Goal: Task Accomplishment & Management: Manage account settings

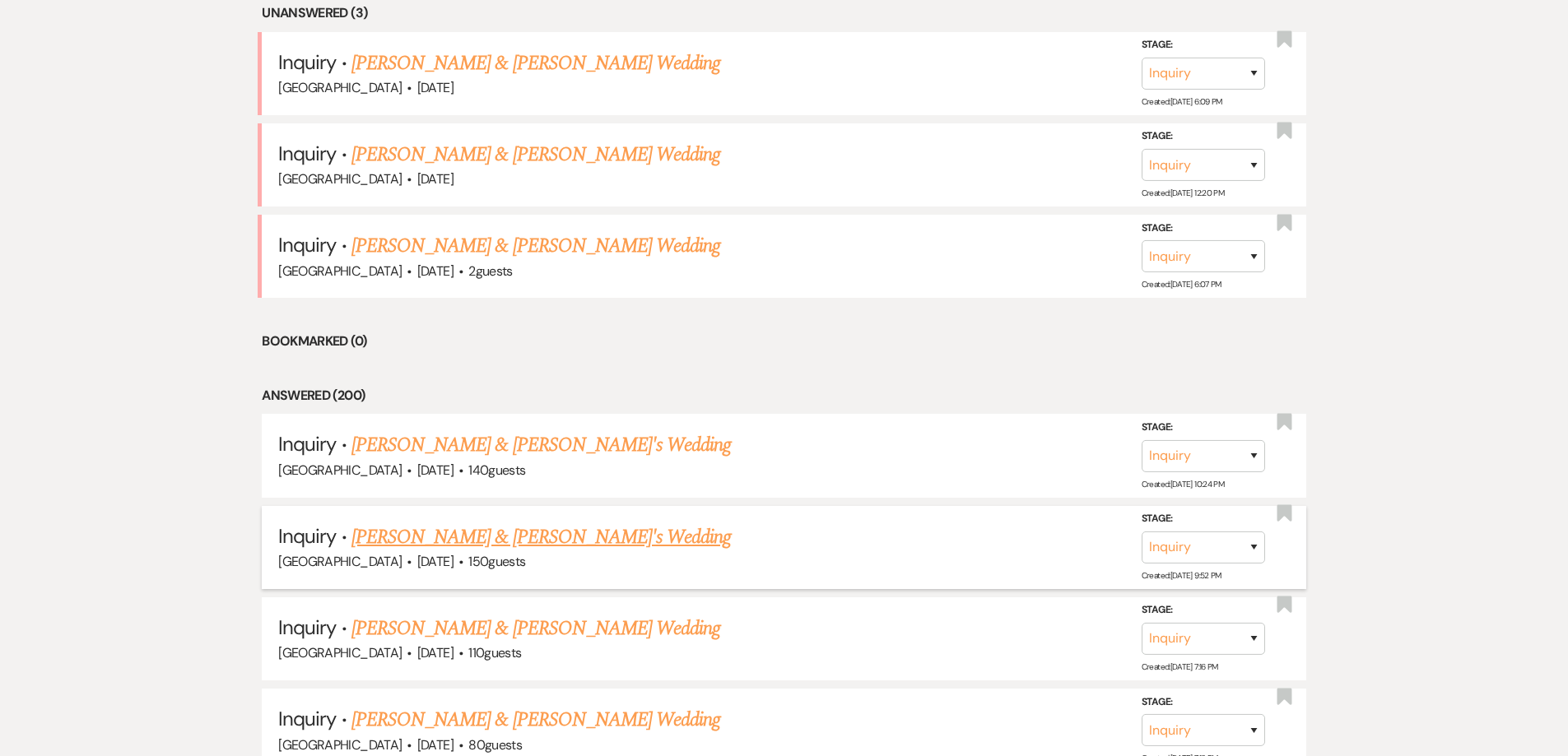
scroll to position [328, 0]
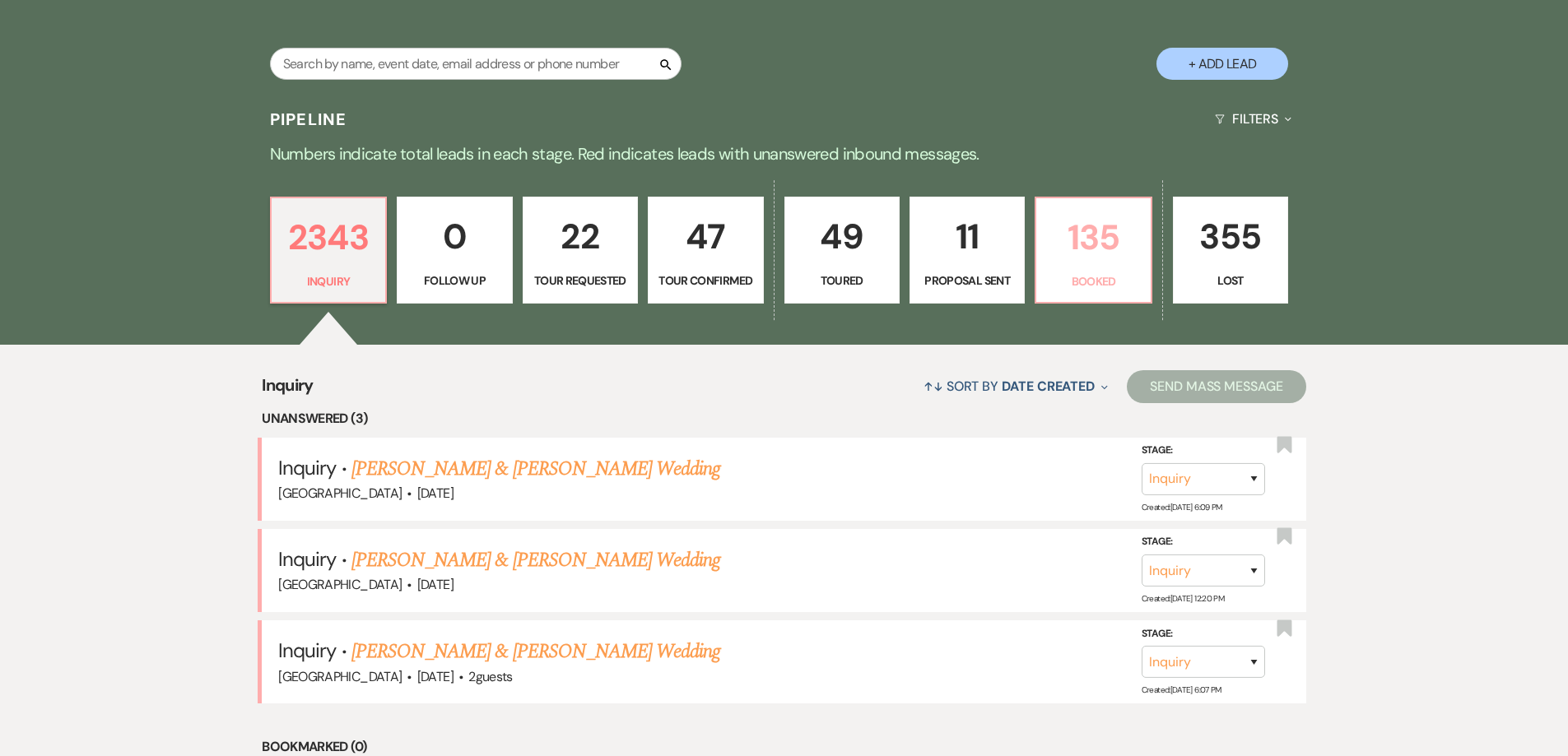
click at [1101, 256] on p "135" at bounding box center [1093, 237] width 93 height 55
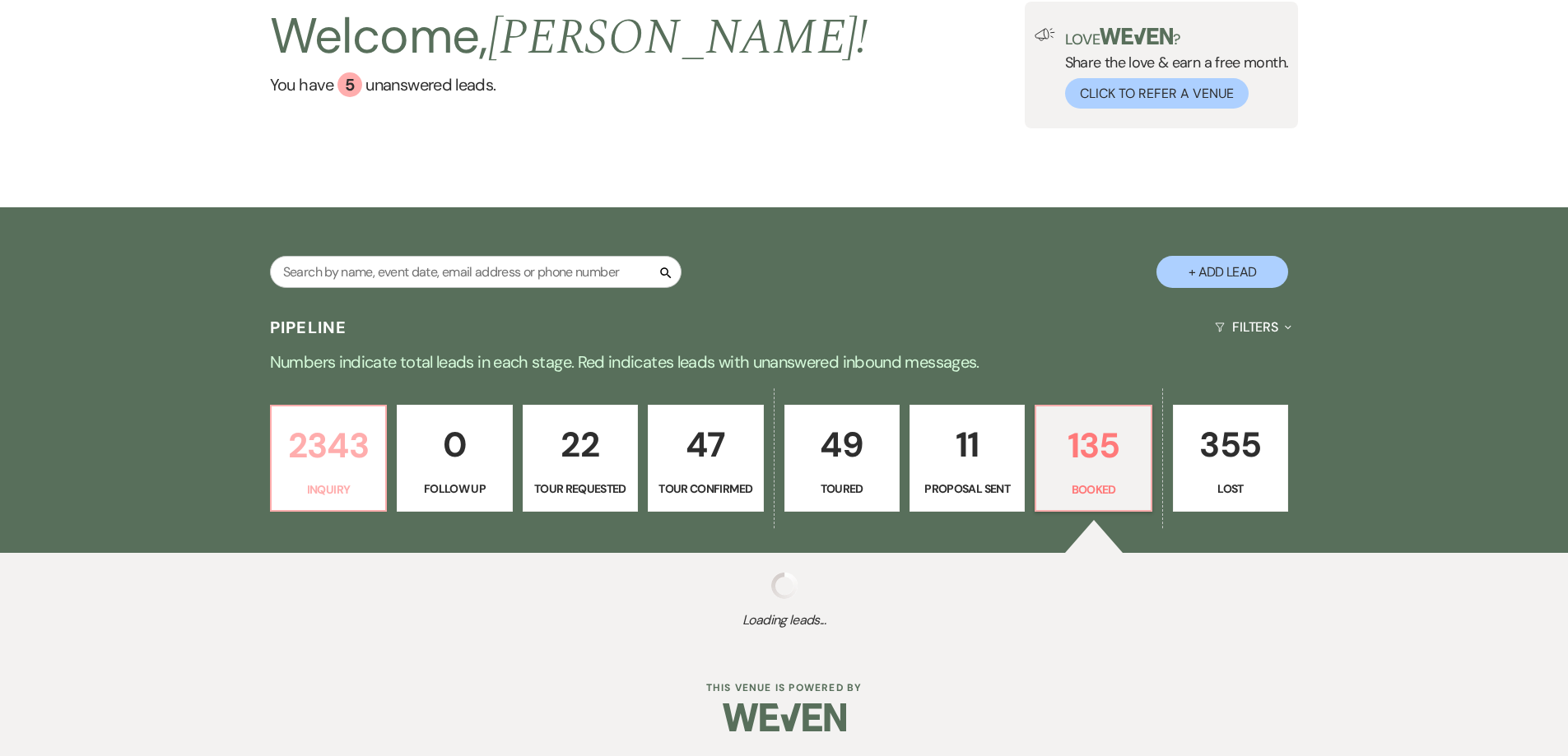
select select "7"
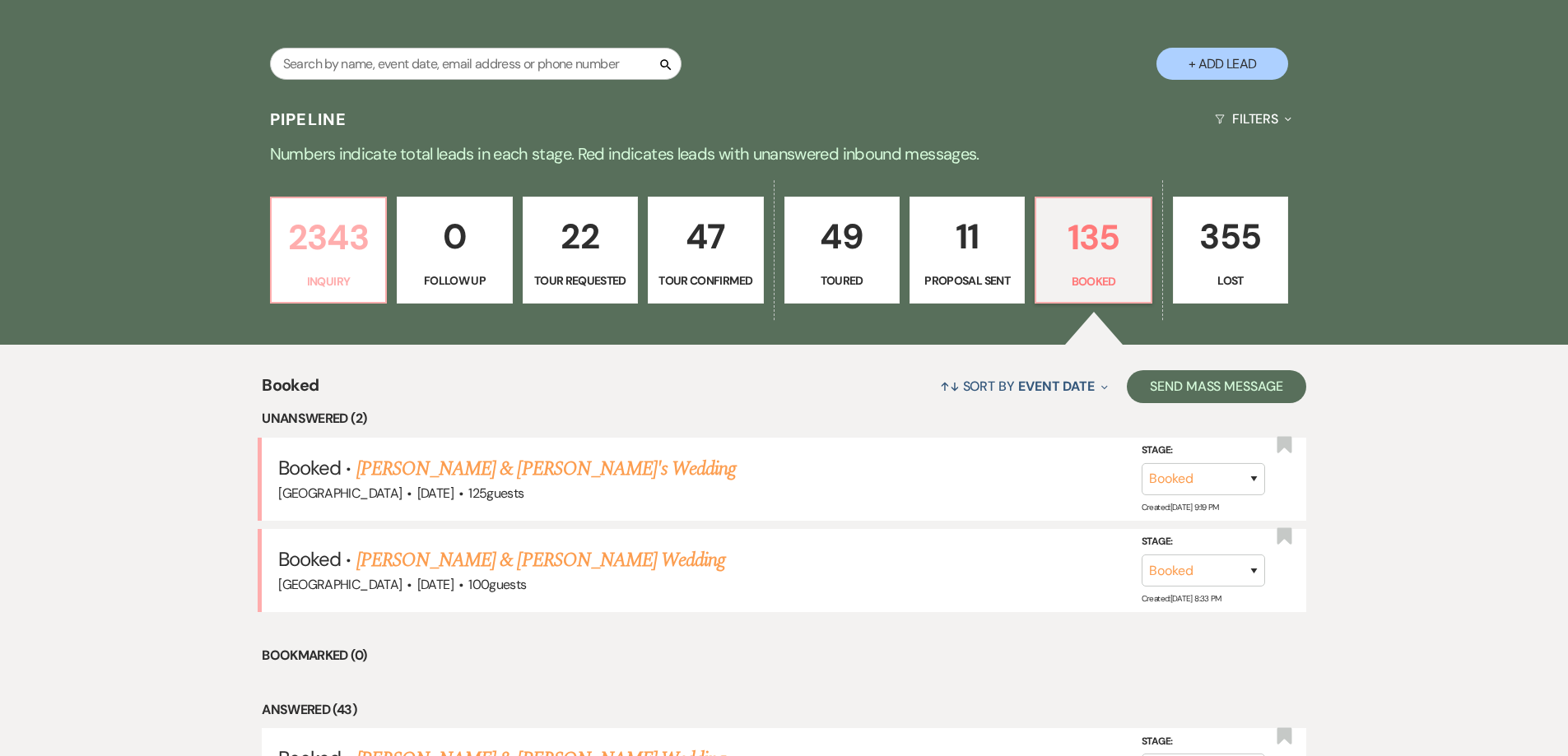
scroll to position [492, 0]
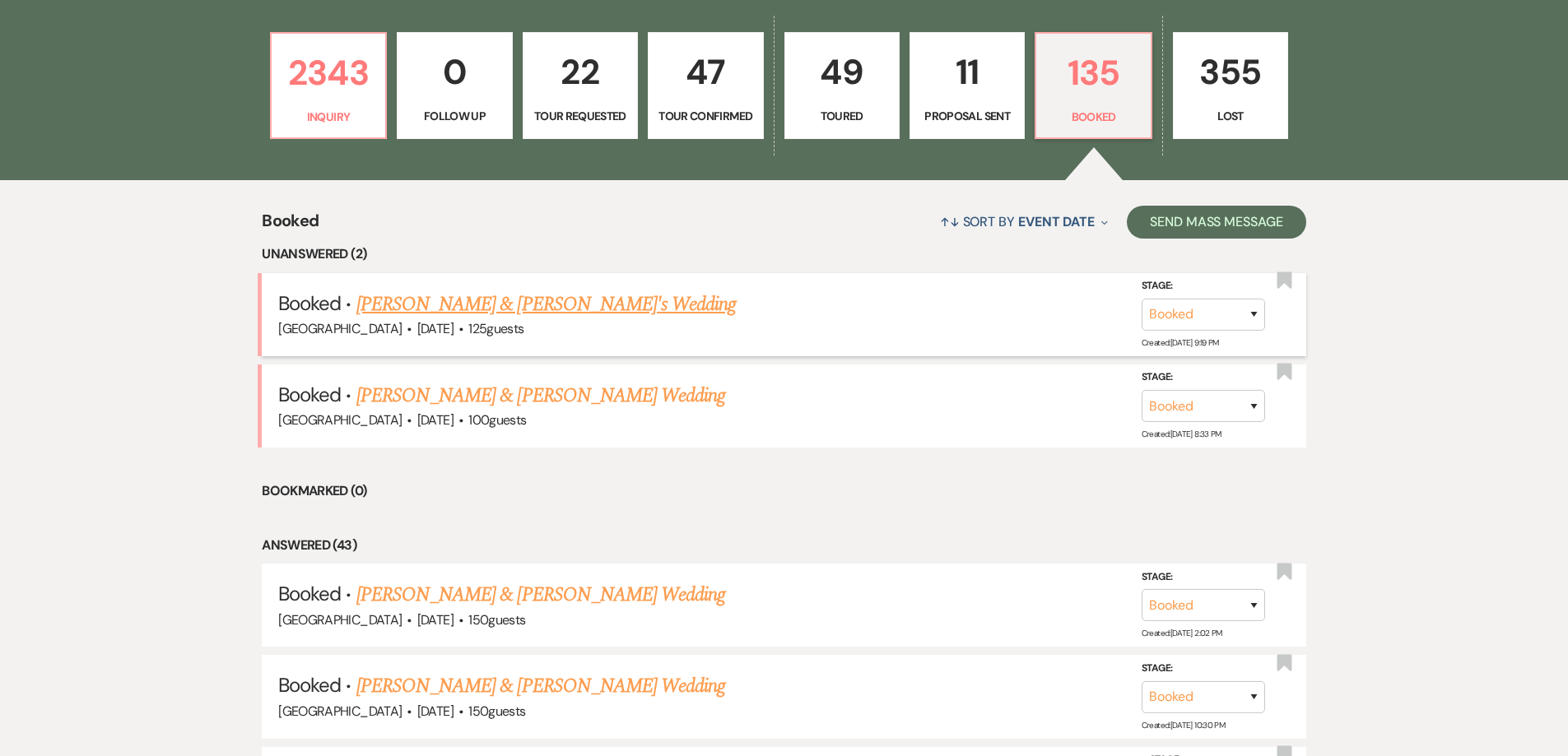
click at [413, 300] on link "[PERSON_NAME] & [PERSON_NAME]'s Wedding" at bounding box center [546, 304] width 380 height 30
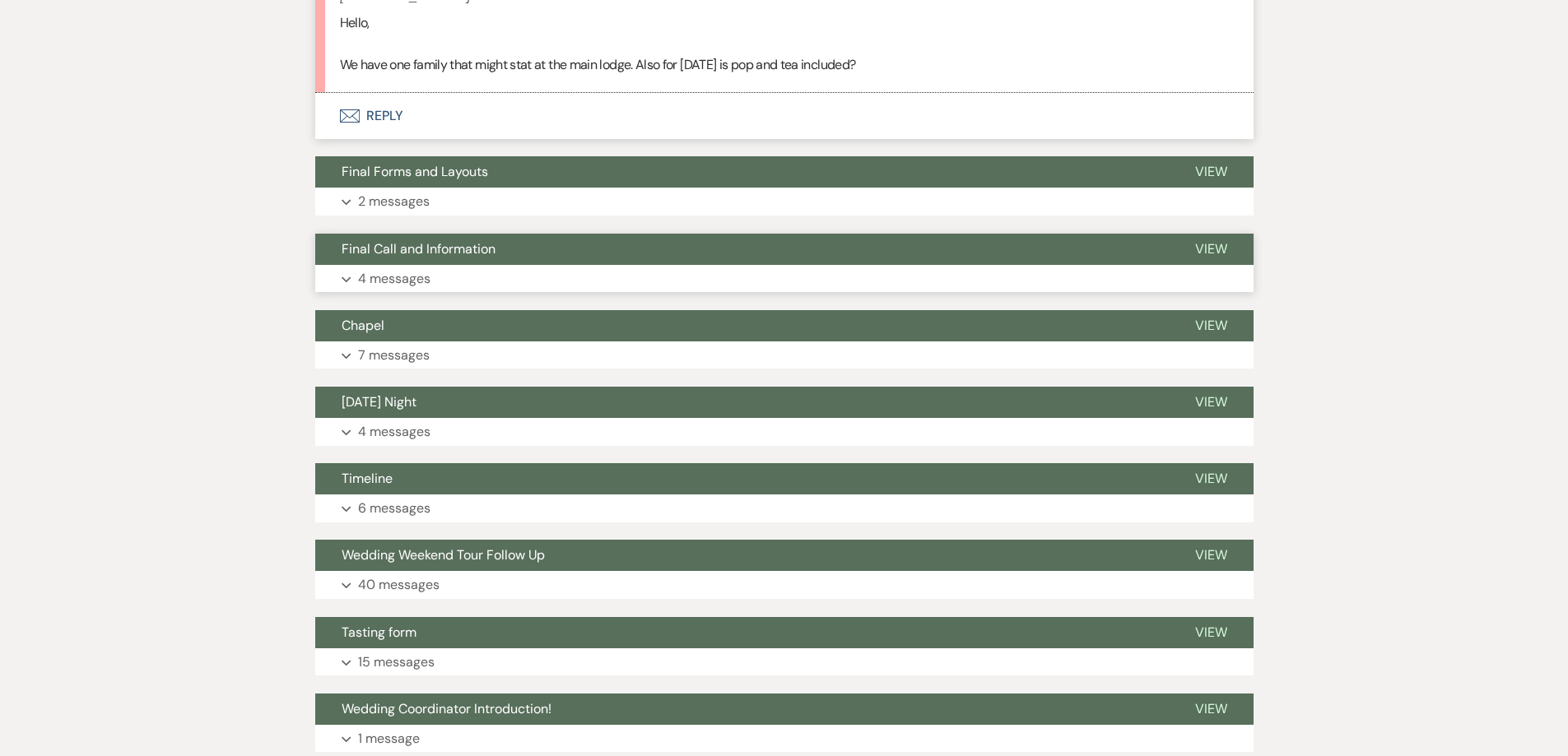
scroll to position [576, 0]
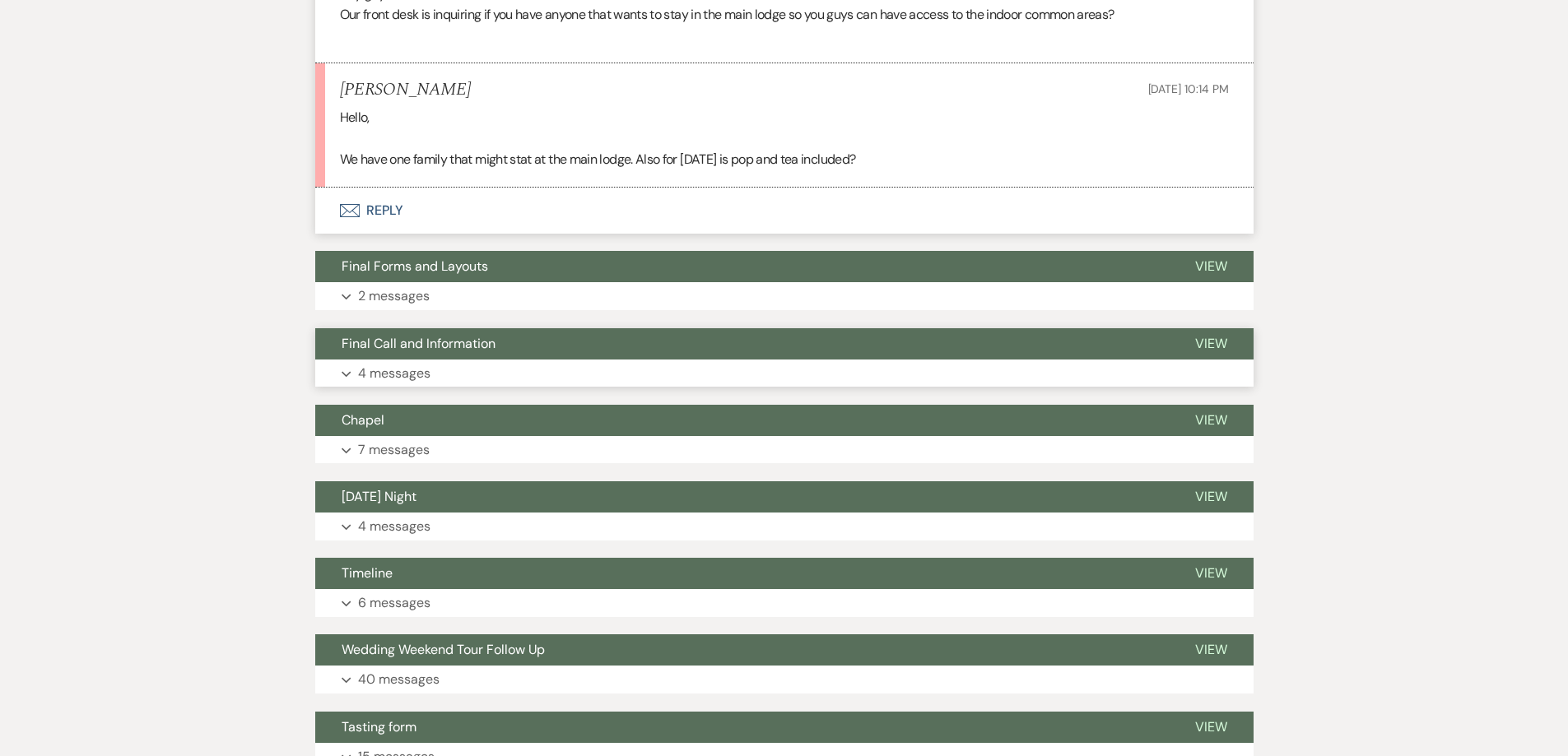
click at [395, 368] on p "4 messages" at bounding box center [394, 373] width 73 height 21
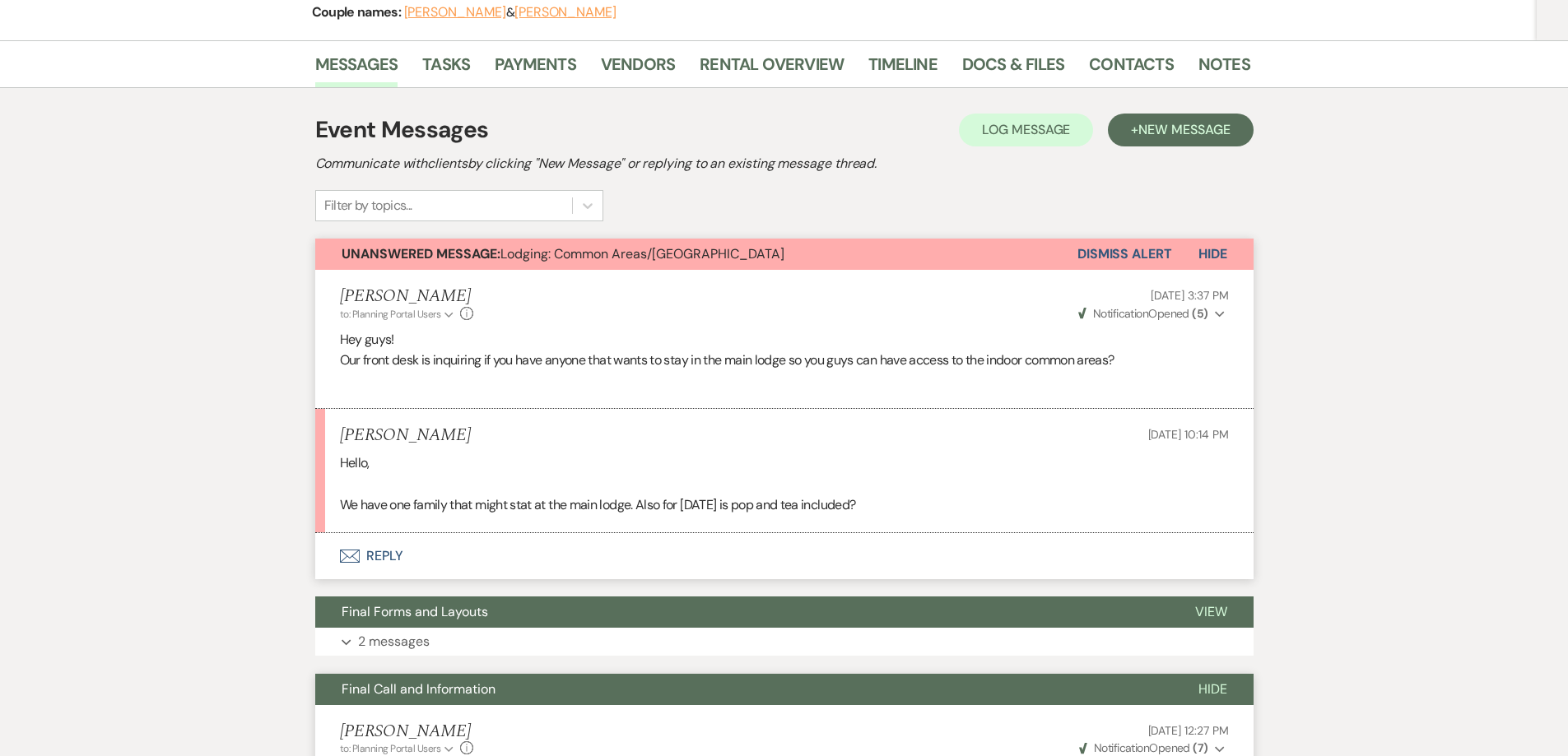
scroll to position [0, 0]
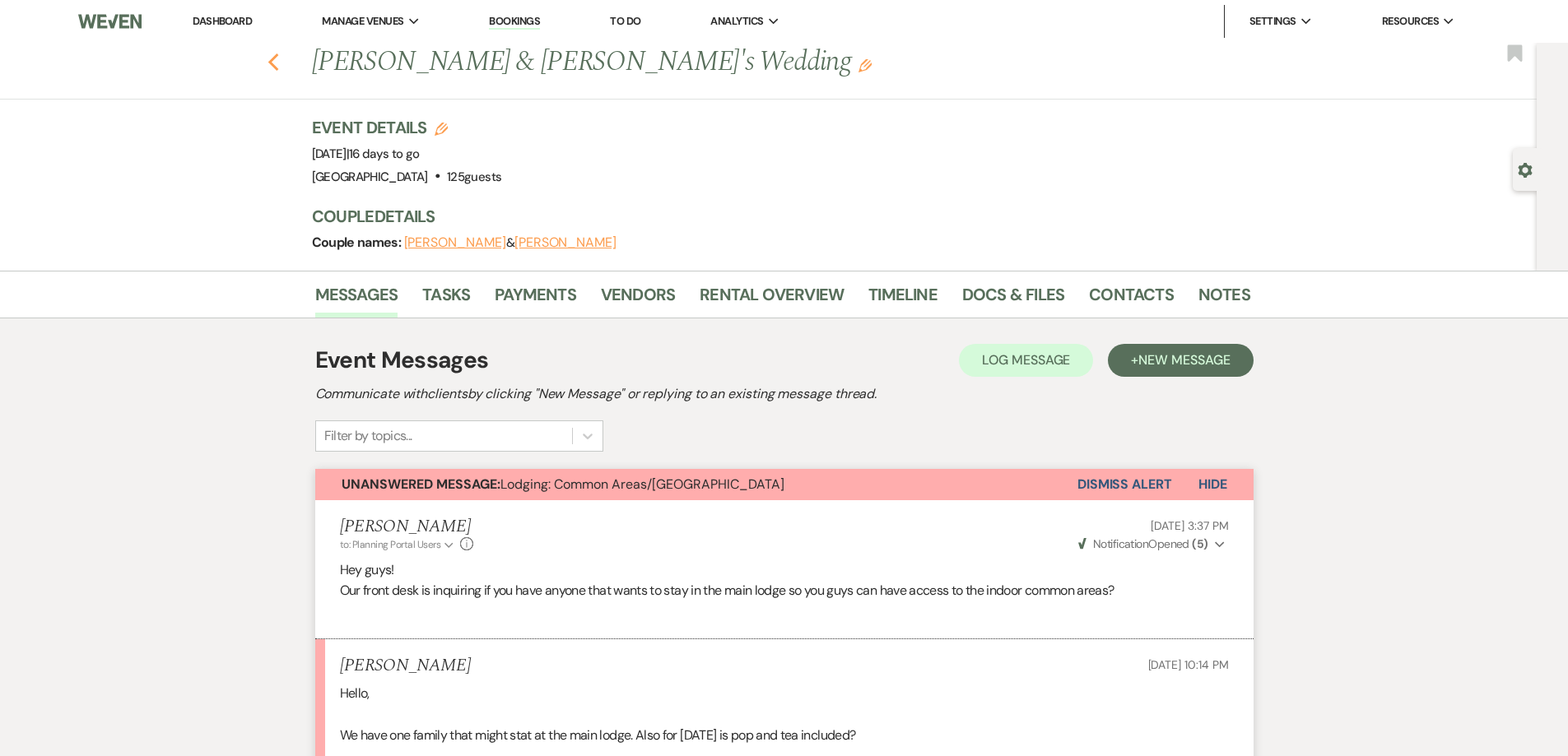
click at [280, 63] on icon "Previous" at bounding box center [273, 62] width 12 height 20
select select "7"
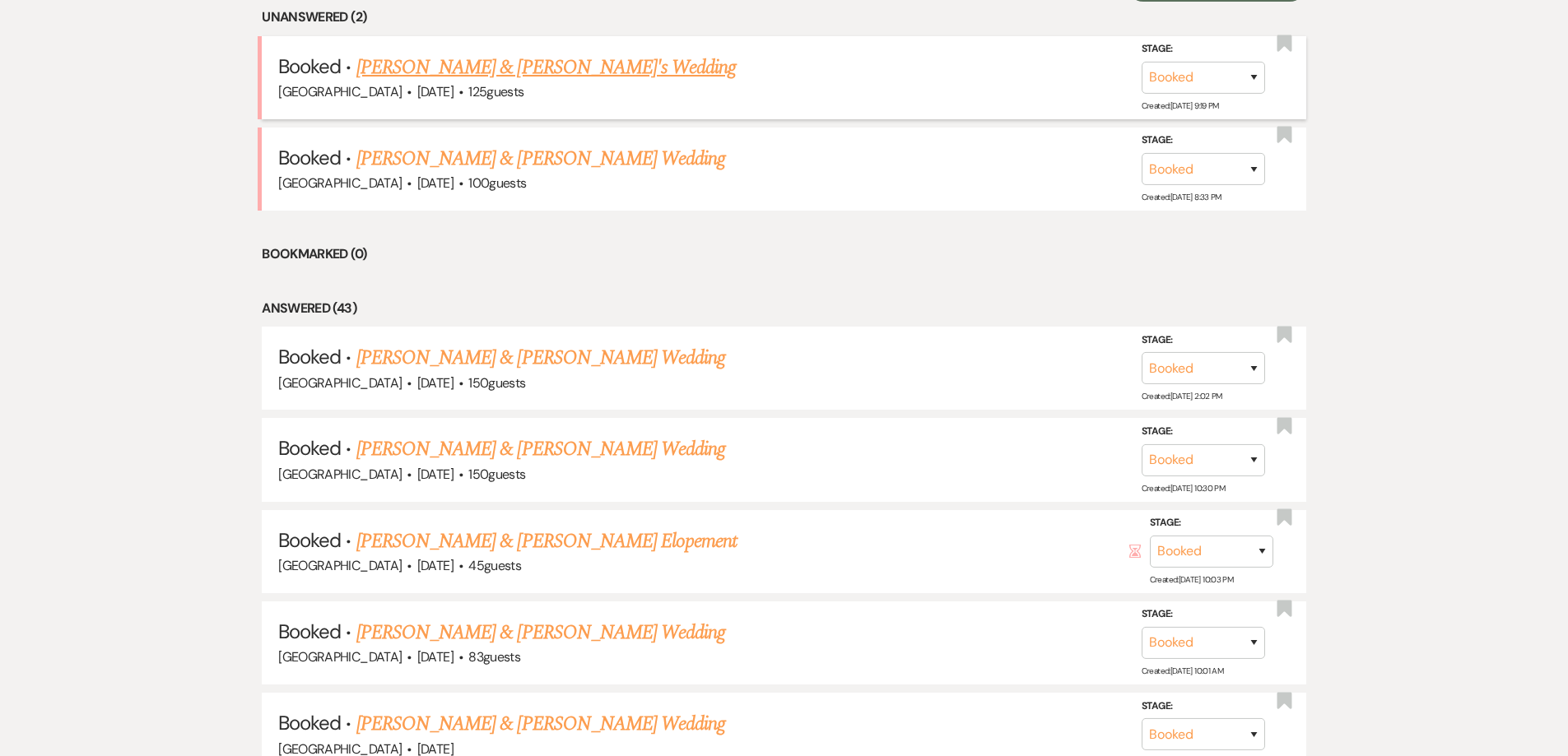
scroll to position [738, 0]
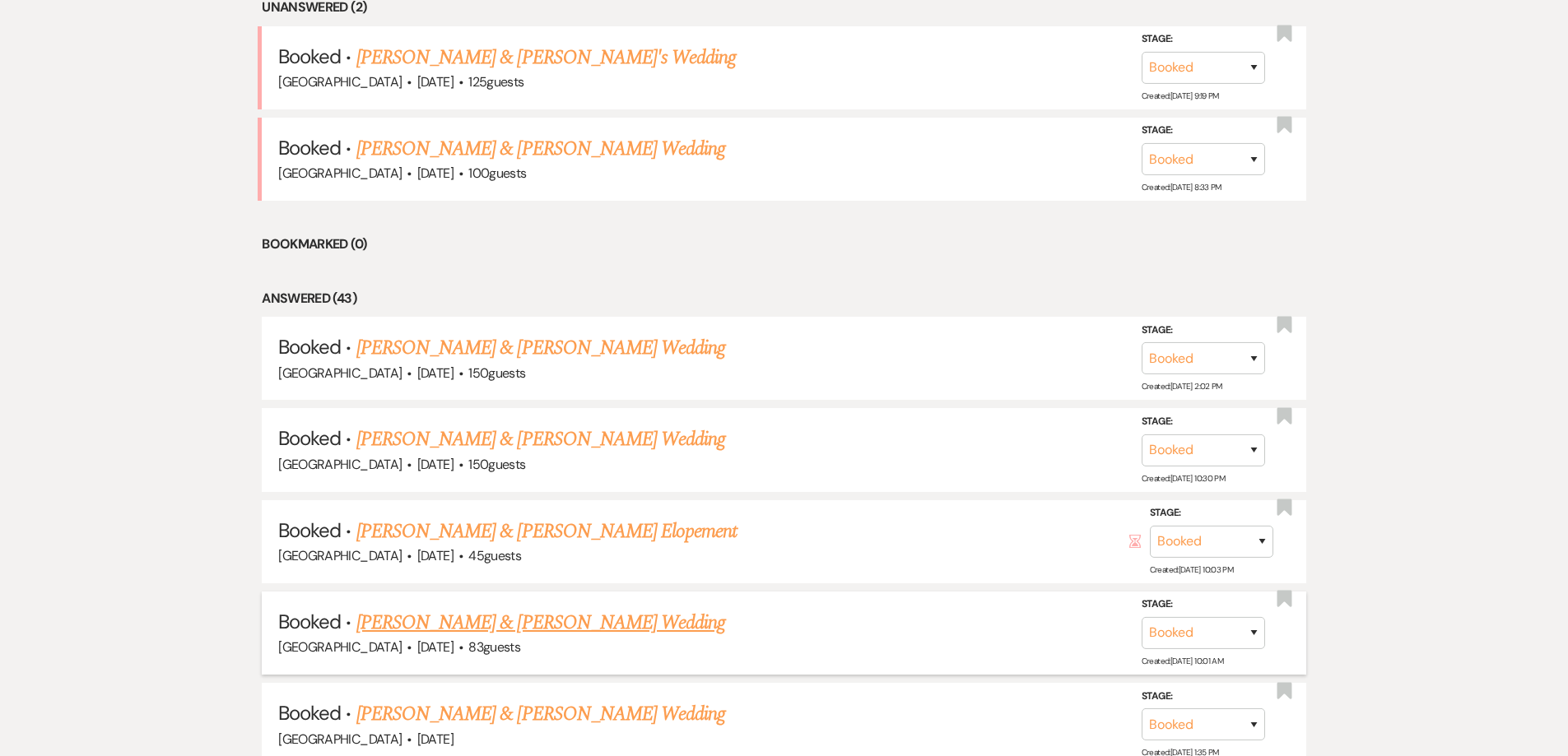
click at [609, 615] on link "[PERSON_NAME] & [PERSON_NAME] Wedding" at bounding box center [541, 623] width 369 height 30
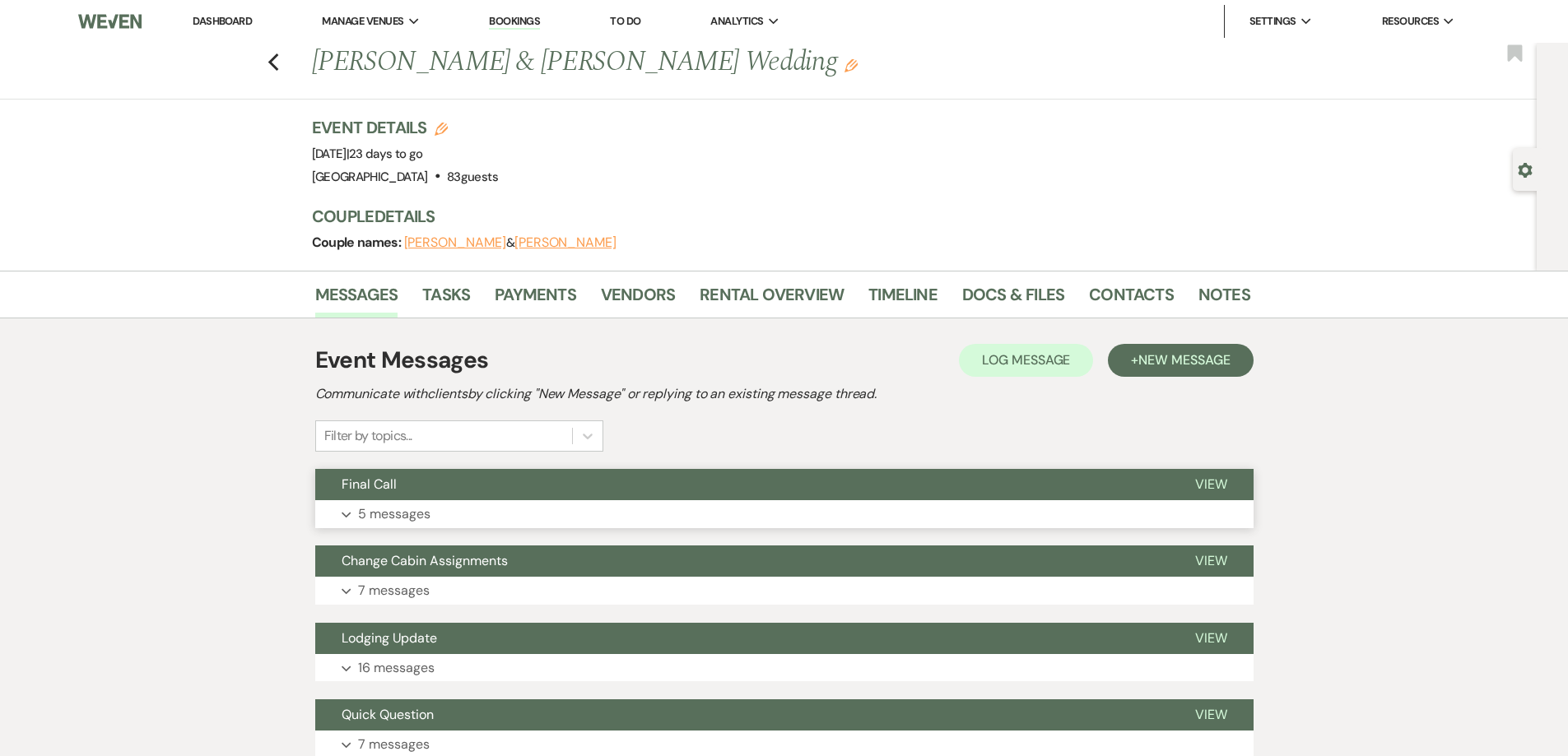
click at [426, 519] on p "5 messages" at bounding box center [394, 513] width 73 height 21
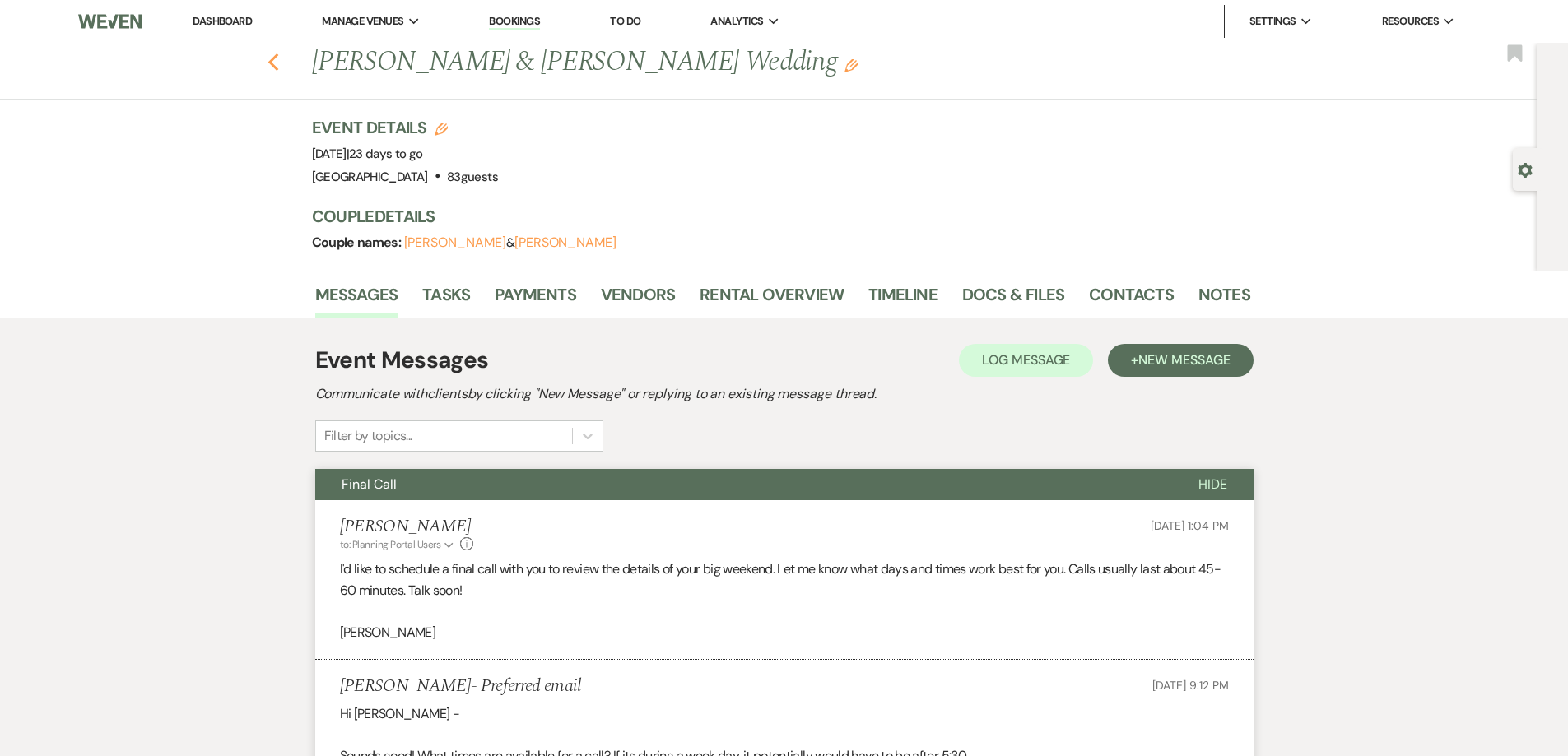
click at [278, 66] on use "button" at bounding box center [272, 62] width 10 height 18
select select "7"
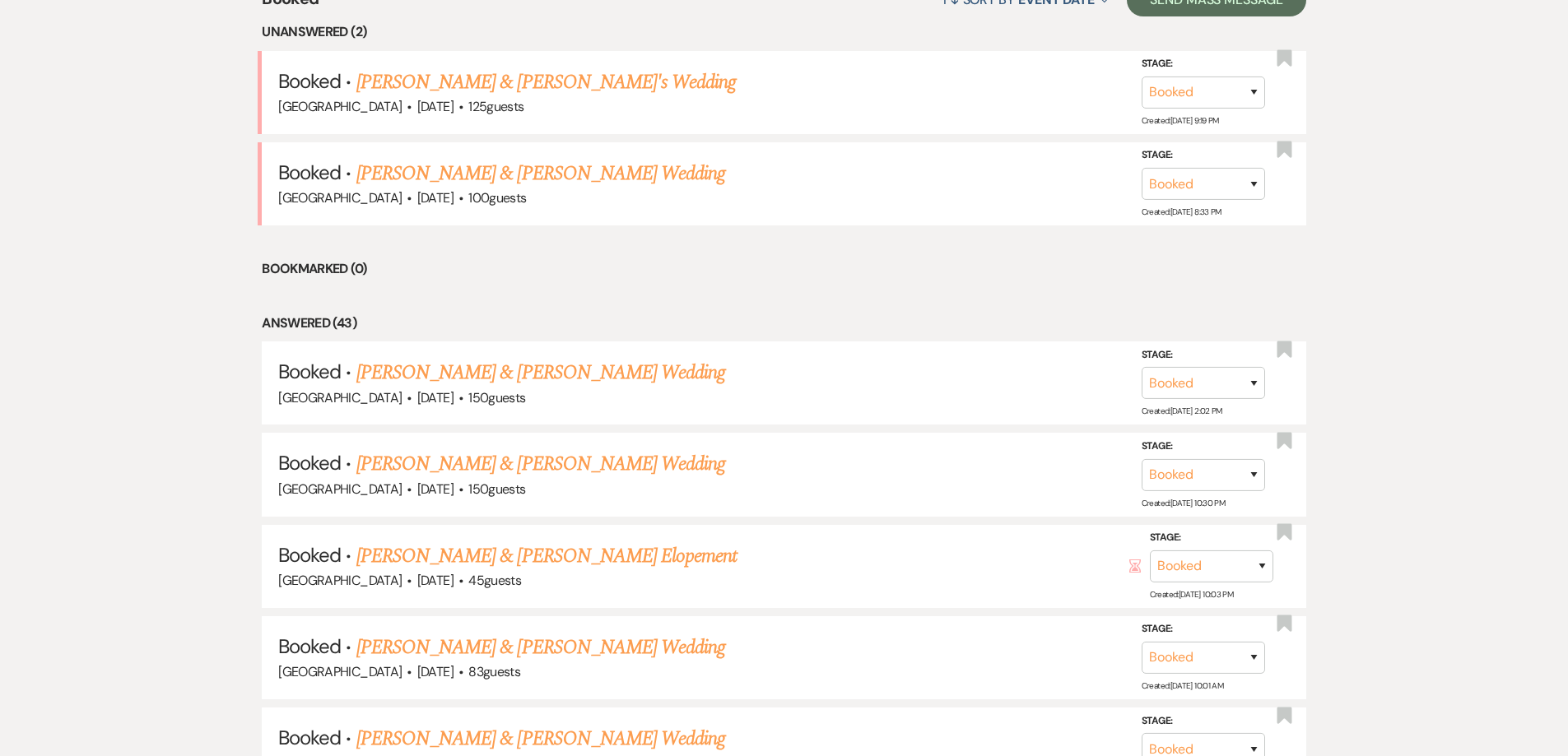
scroll to position [822, 0]
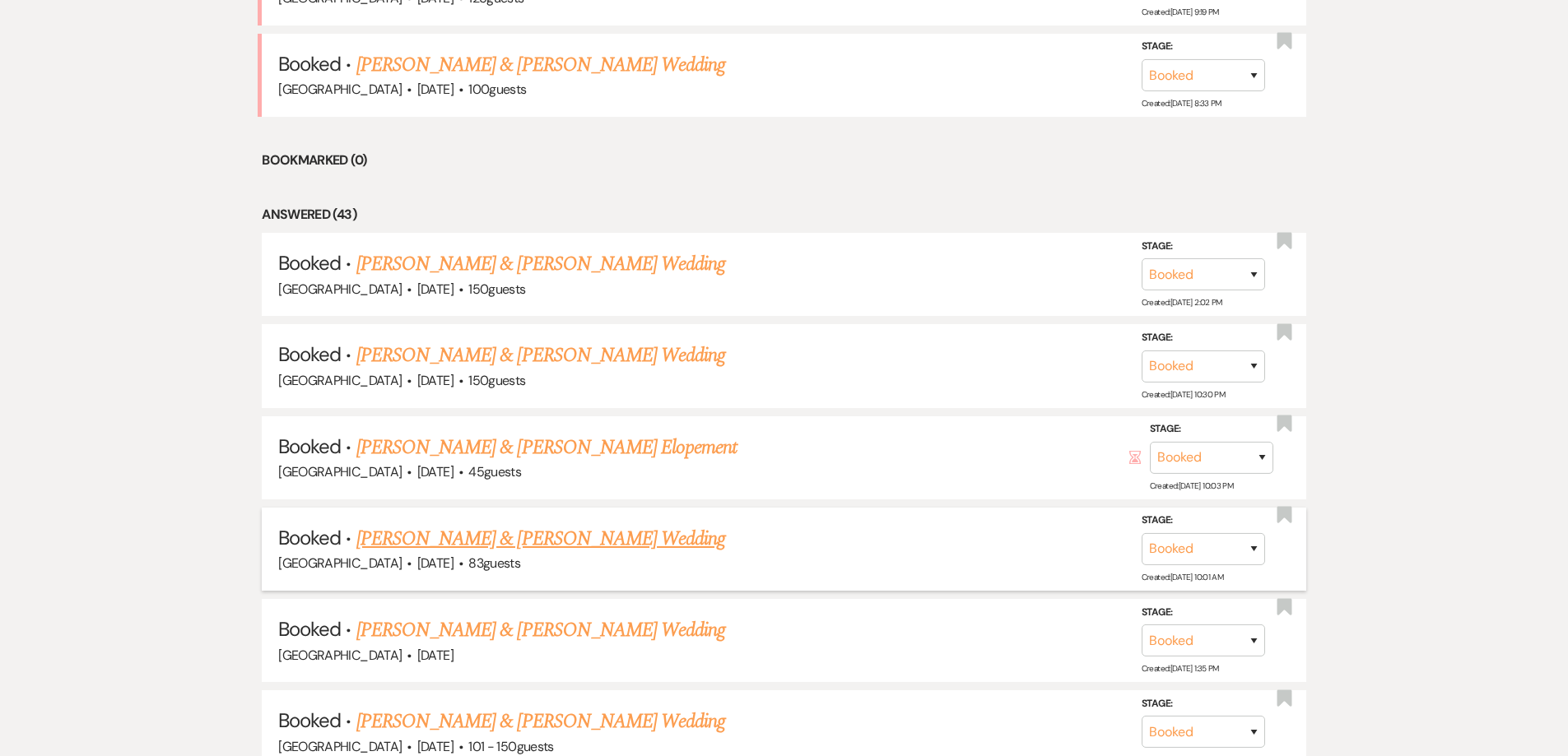
click at [468, 541] on link "[PERSON_NAME] & [PERSON_NAME] Wedding" at bounding box center [541, 539] width 369 height 30
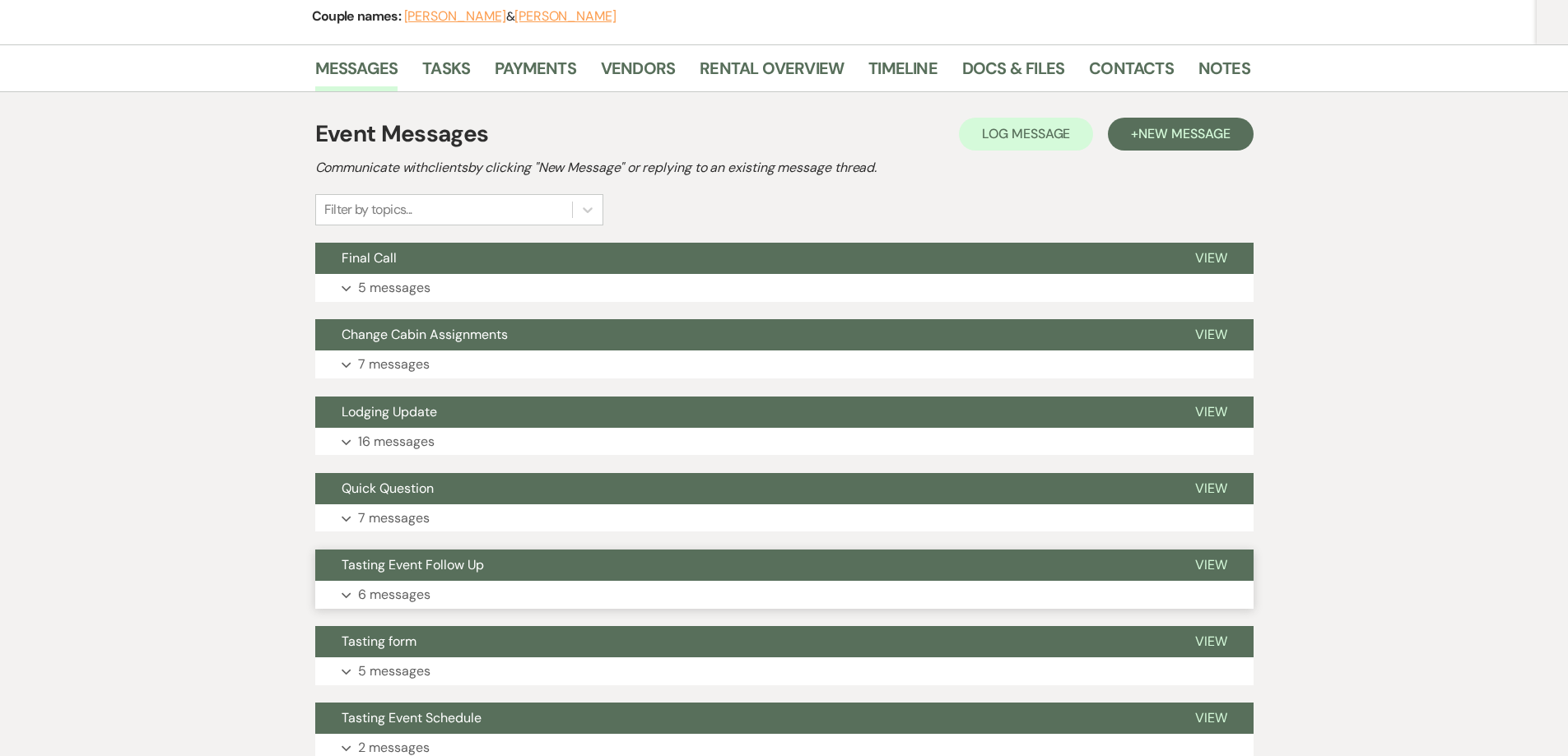
scroll to position [82, 0]
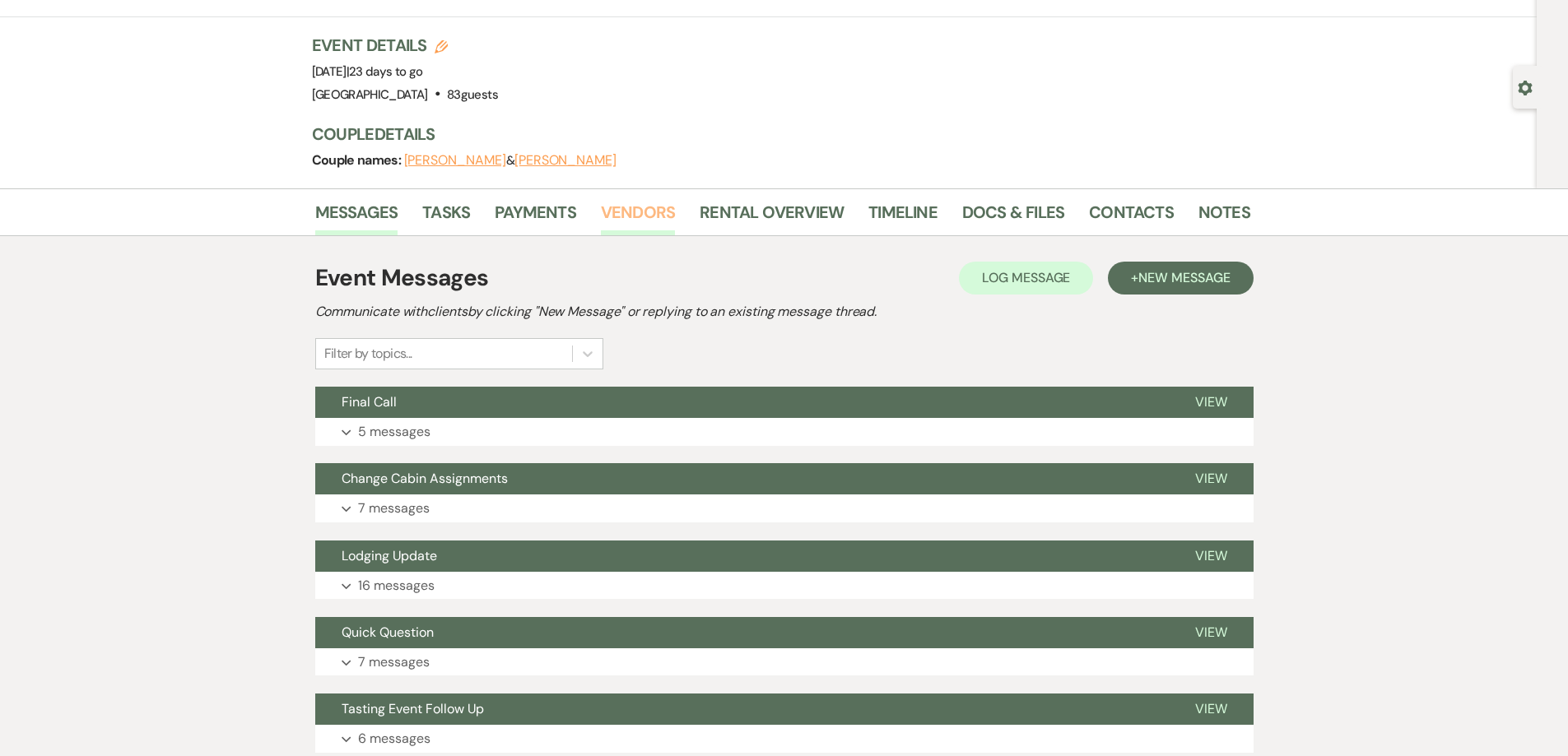
click at [621, 218] on link "Vendors" at bounding box center [637, 217] width 74 height 36
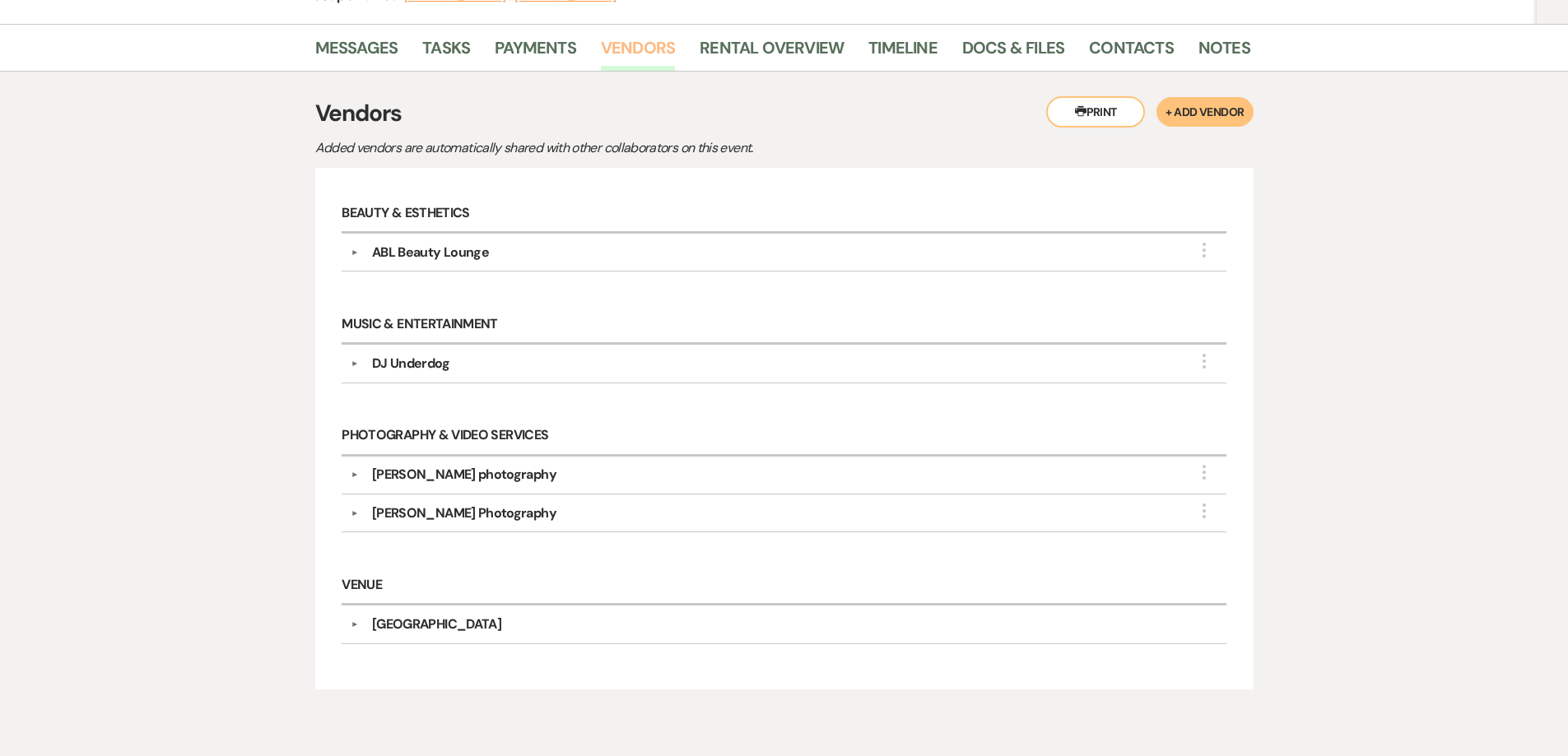
scroll to position [164, 0]
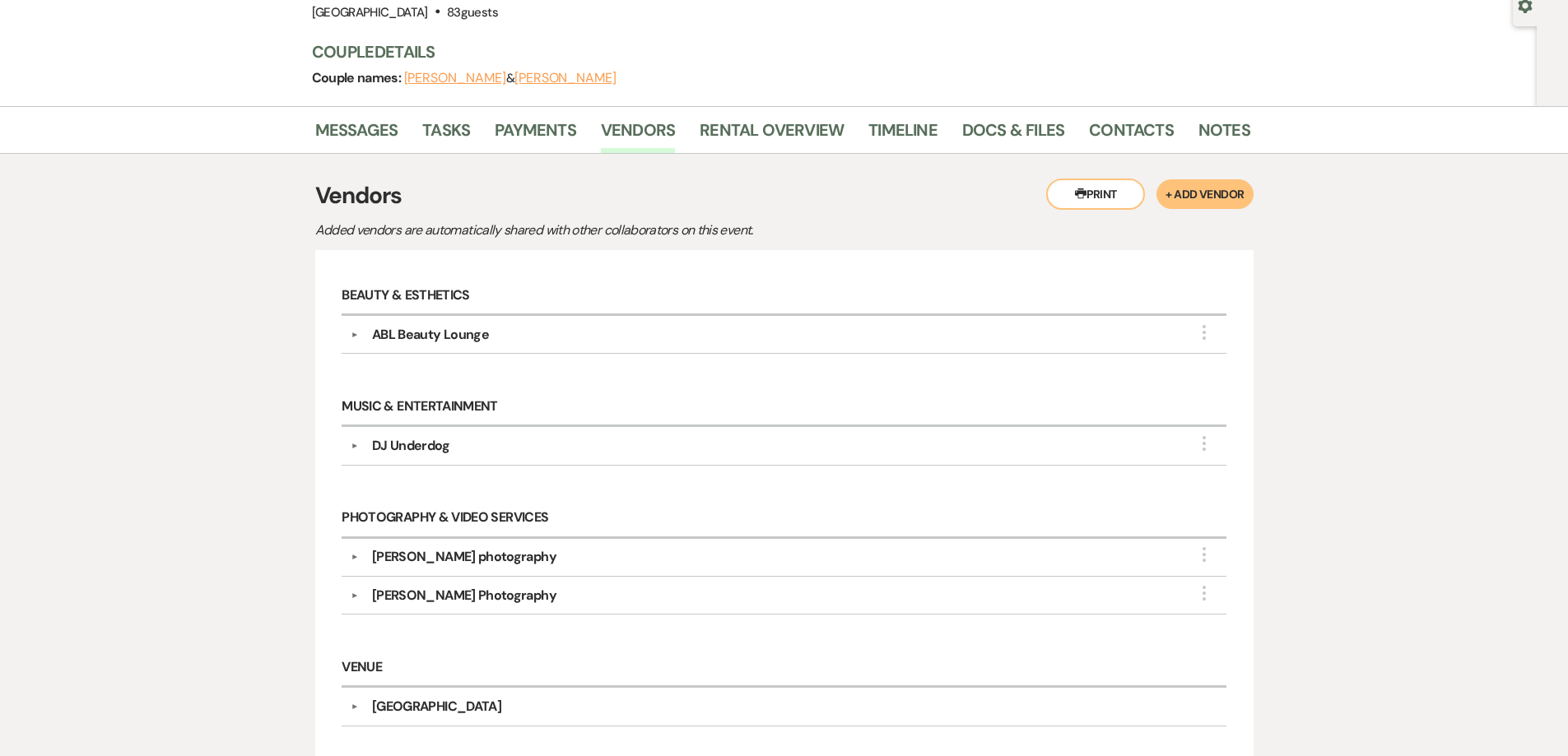
click at [1115, 197] on button "Printer Print" at bounding box center [1095, 193] width 99 height 31
click at [982, 117] on link "Docs & Files" at bounding box center [1012, 134] width 102 height 36
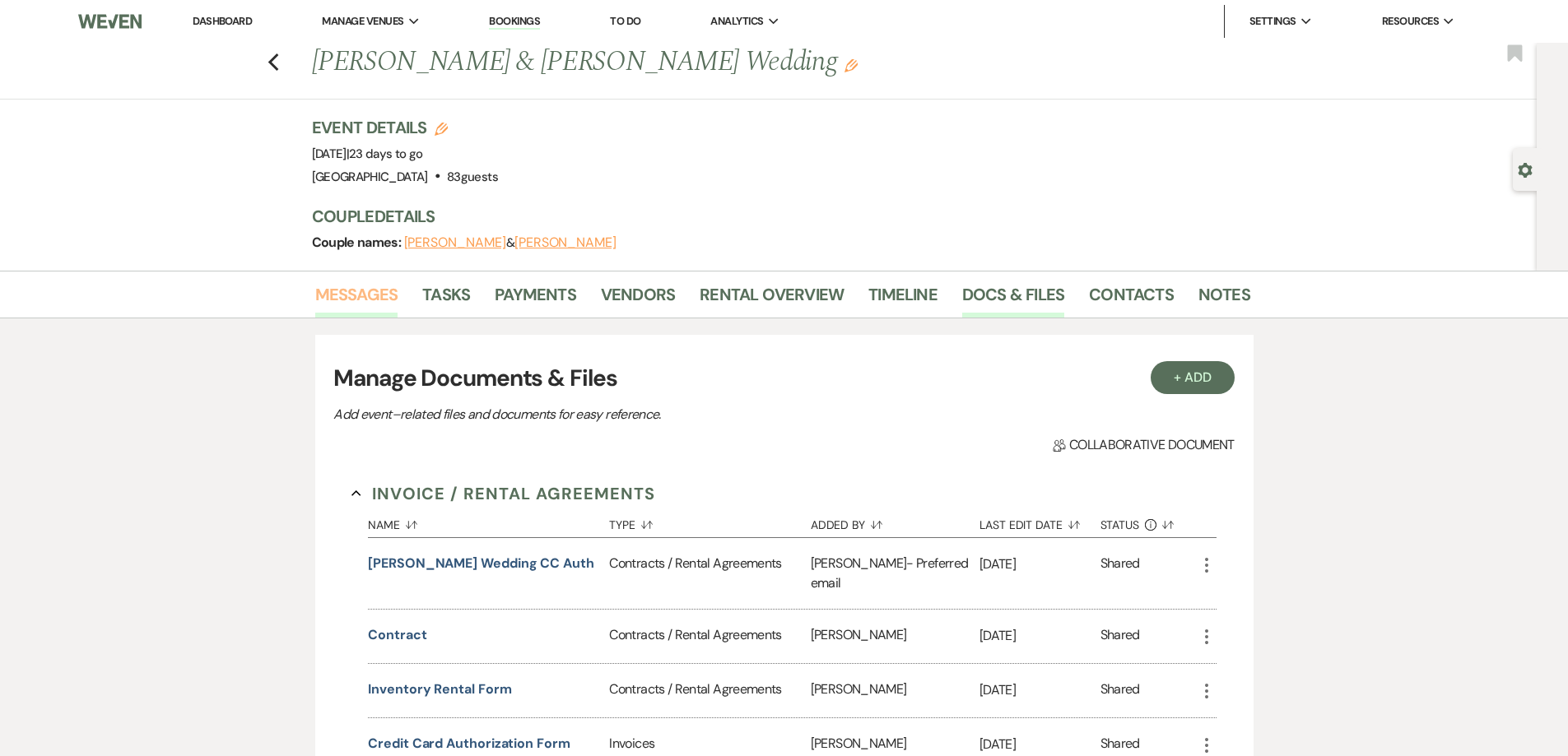
click at [363, 297] on link "Messages" at bounding box center [357, 299] width 83 height 36
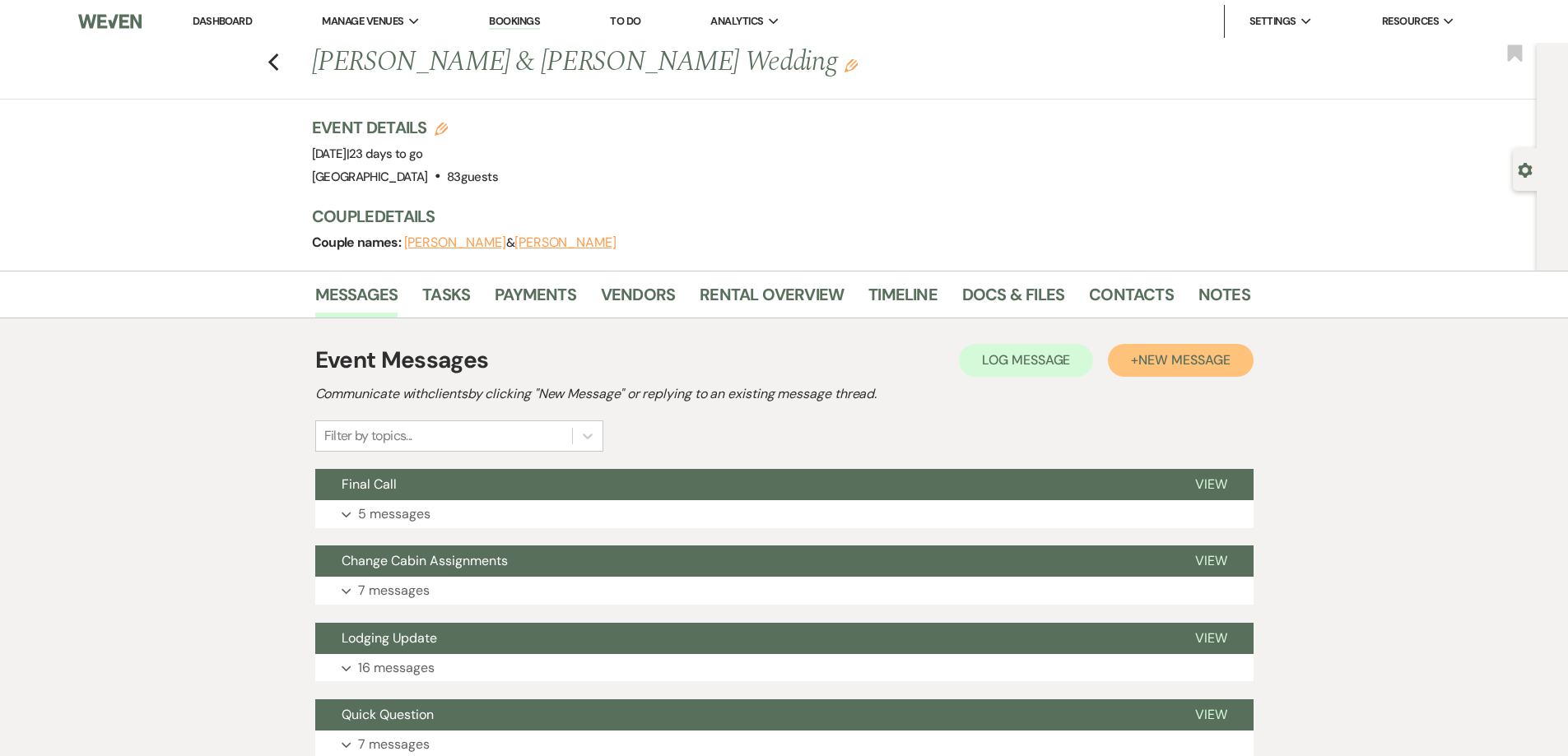
click at [1146, 366] on span "New Message" at bounding box center [1184, 359] width 92 height 18
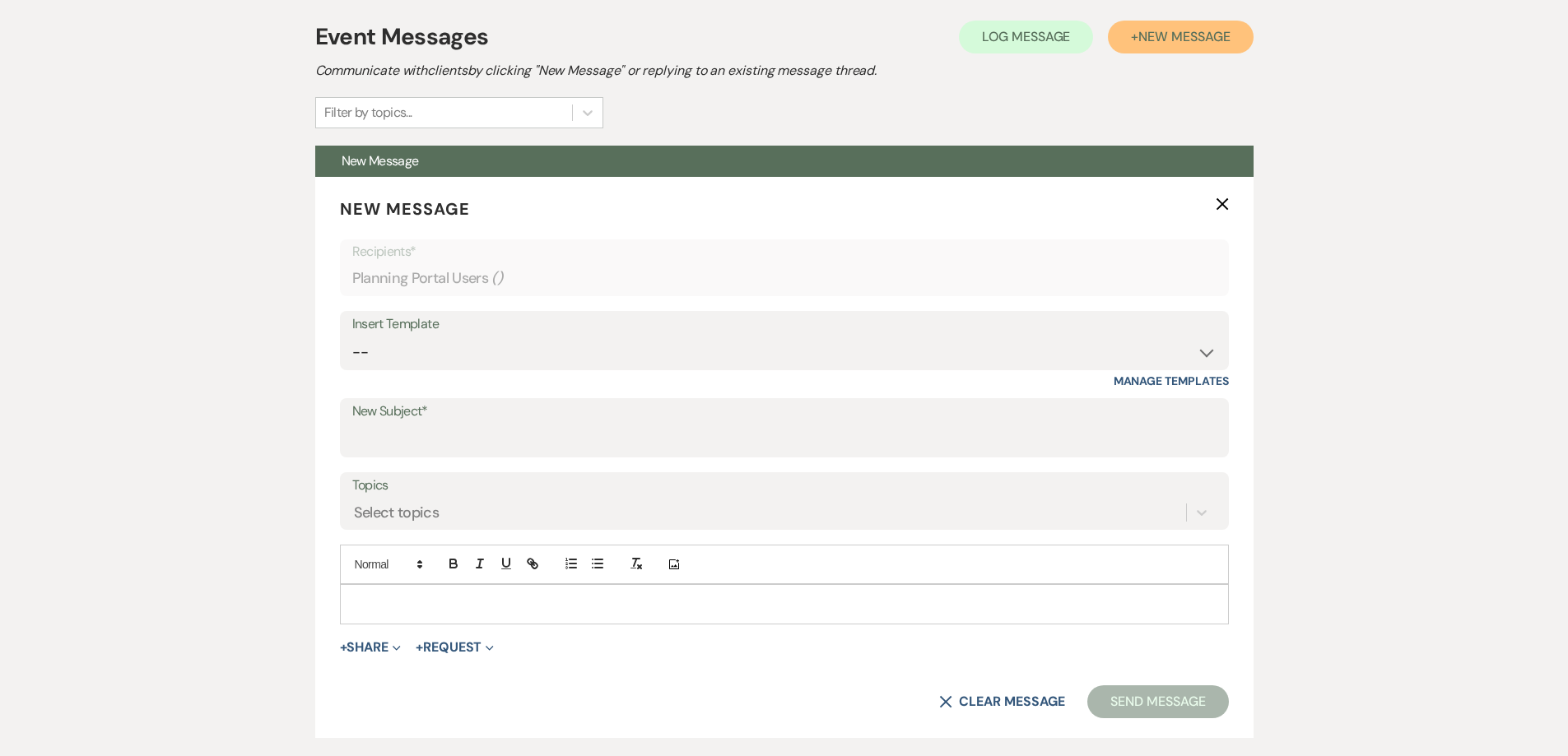
scroll to position [494, 0]
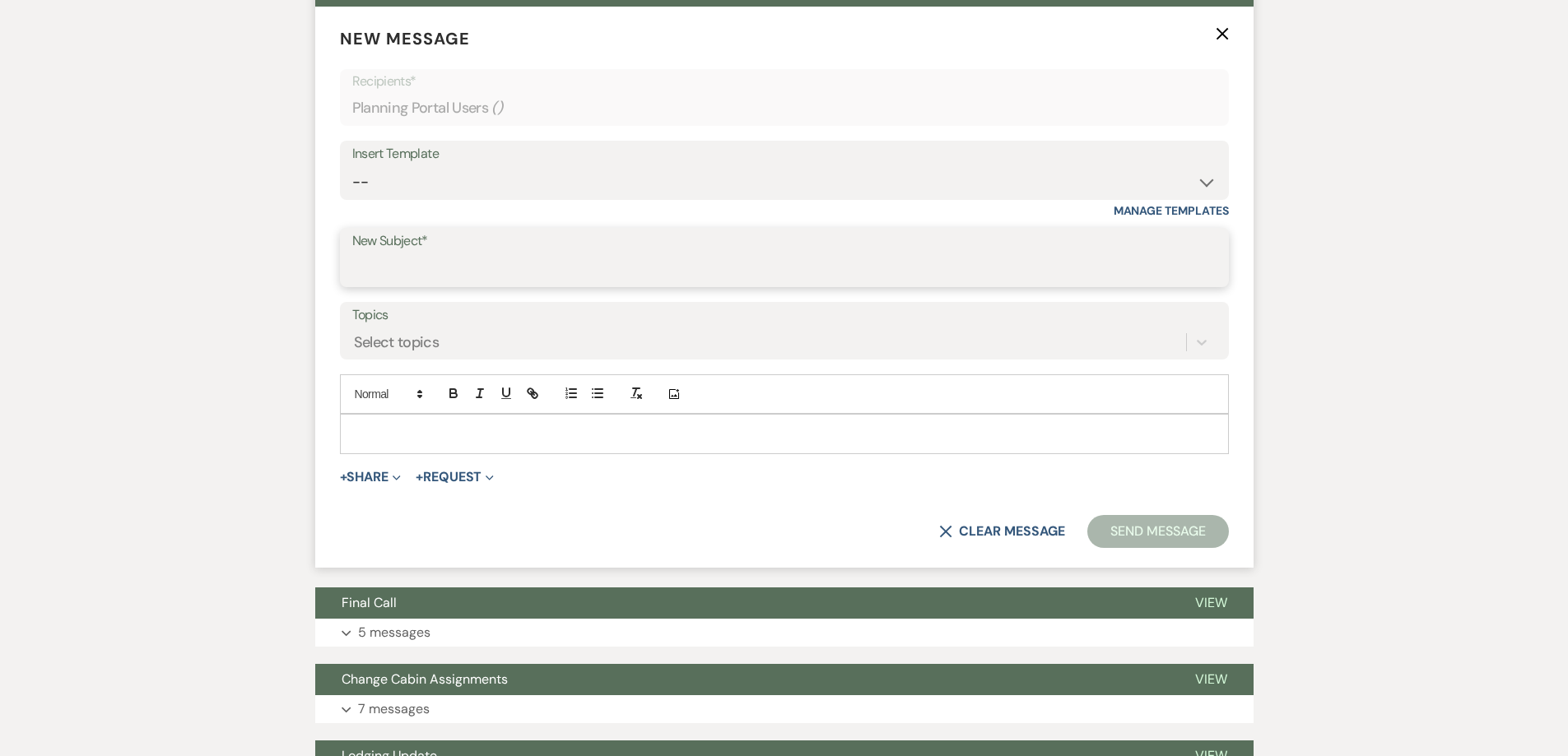
click at [476, 278] on input "New Subject*" at bounding box center [784, 269] width 864 height 32
type input "Processional Form"
click at [384, 489] on form "New Message X Saving draft... Recipients* Planning Portal Users ( ) Insert Temp…" at bounding box center [784, 287] width 939 height 561
click at [379, 473] on button "+ Share Expand" at bounding box center [371, 477] width 62 height 13
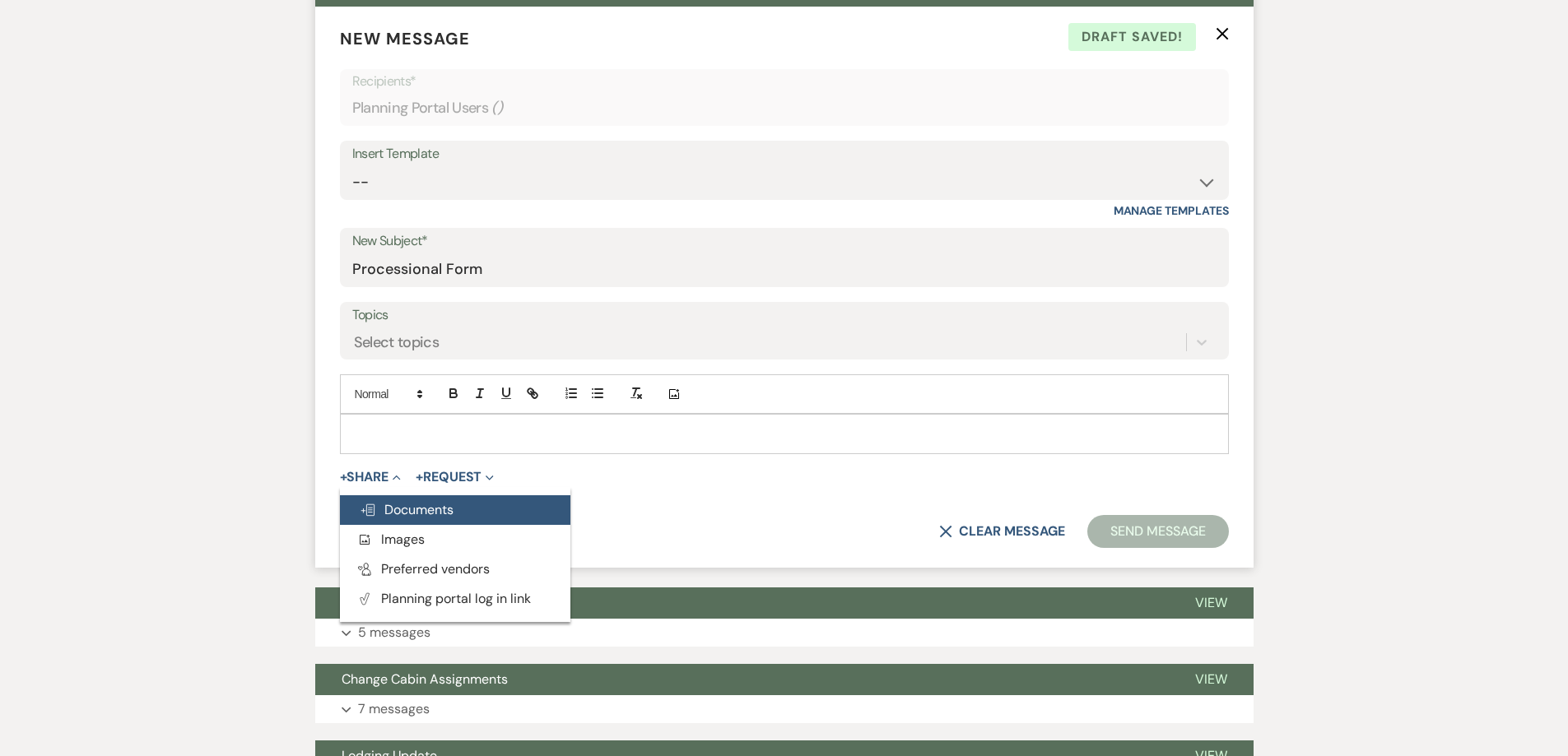
click at [395, 512] on span "Doc Upload Documents" at bounding box center [406, 510] width 93 height 18
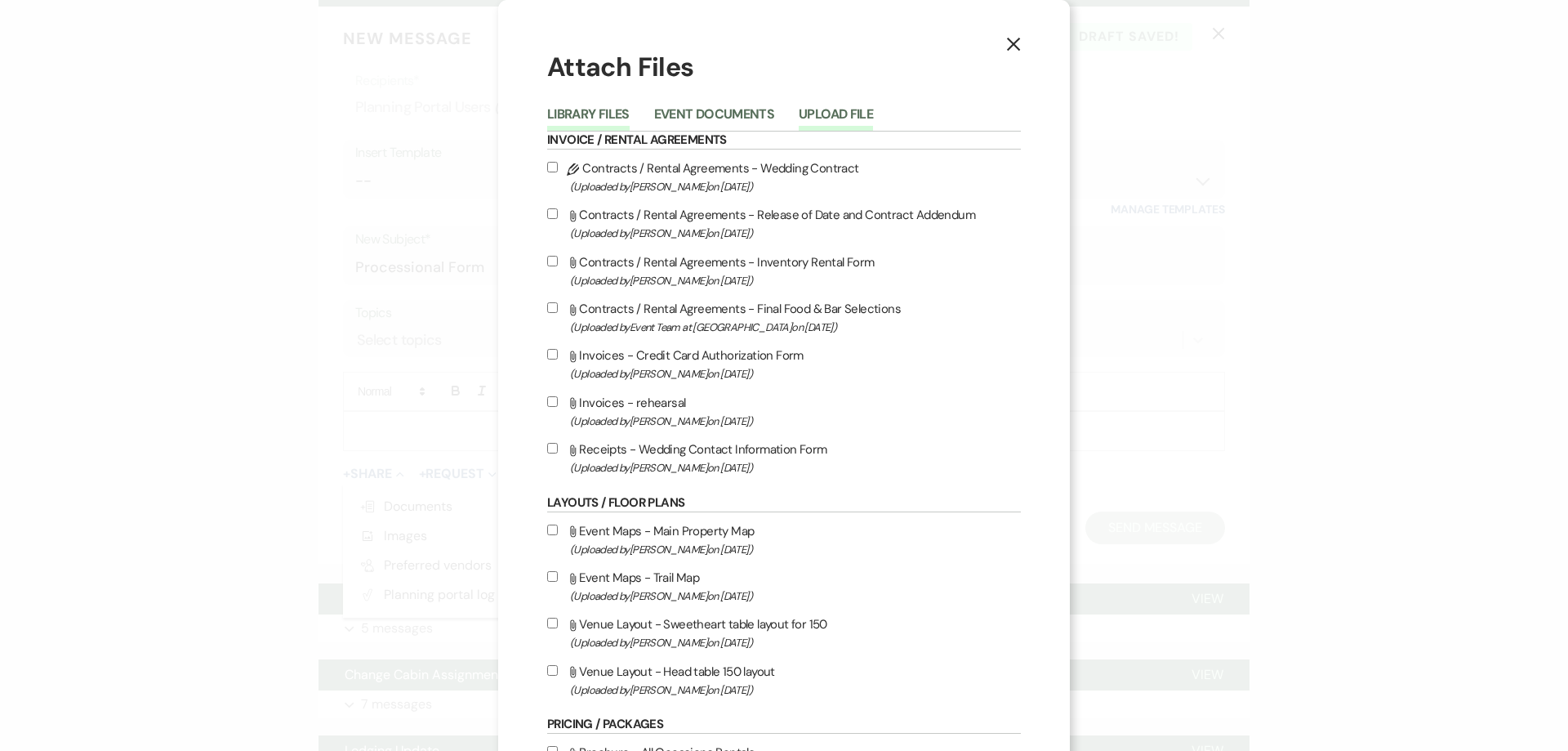
click at [828, 121] on button "Upload File" at bounding box center [836, 119] width 74 height 23
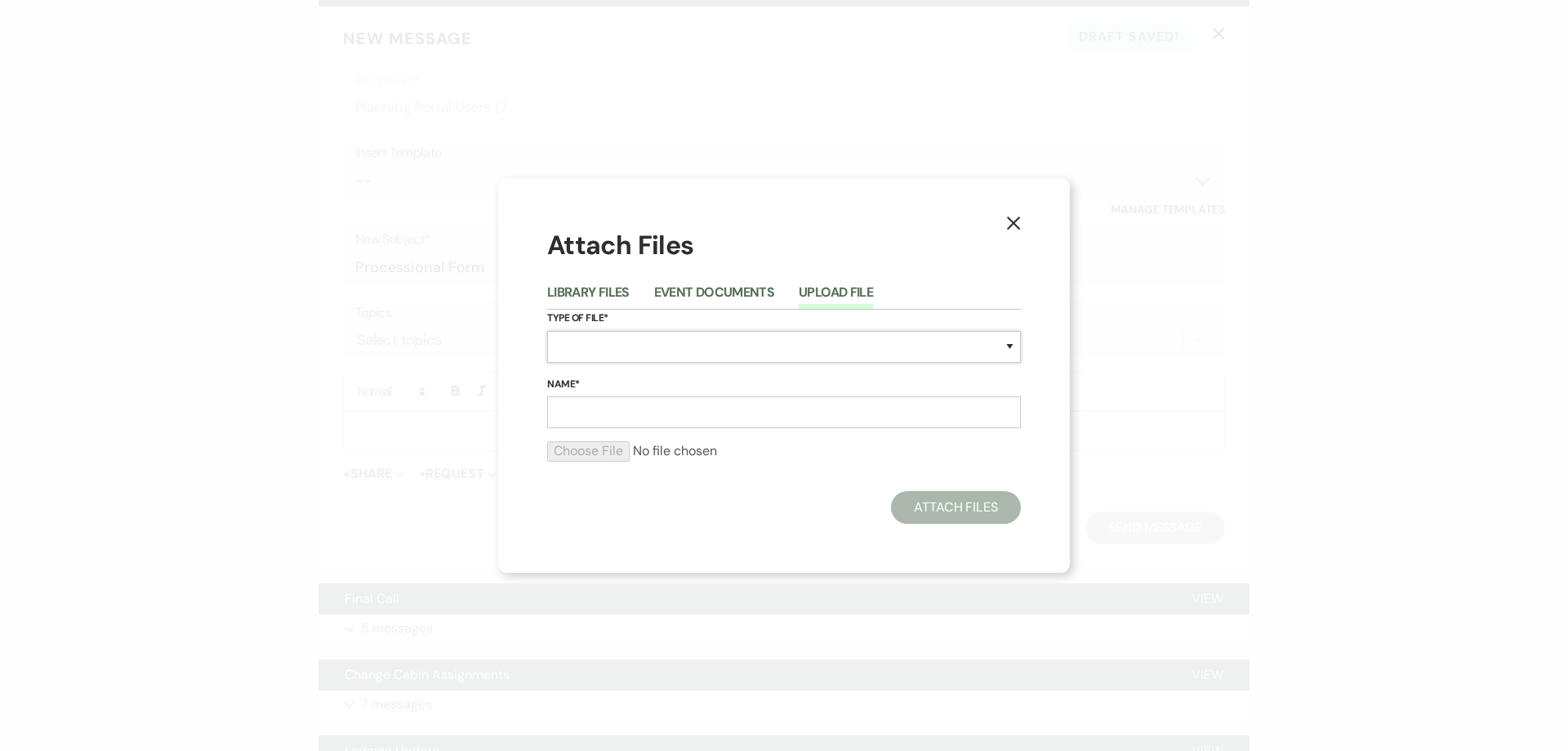
click at [643, 350] on select "Special Event Insurance Vendor Certificate of Insurance Contracts / Rental Agre…" at bounding box center [784, 347] width 474 height 32
select select "64"
click at [548, 331] on select "Special Event Insurance Vendor Certificate of Insurance Contracts / Rental Agre…" at bounding box center [784, 347] width 474 height 32
click at [651, 410] on input "Name*" at bounding box center [784, 412] width 474 height 32
type input "Processional Form"
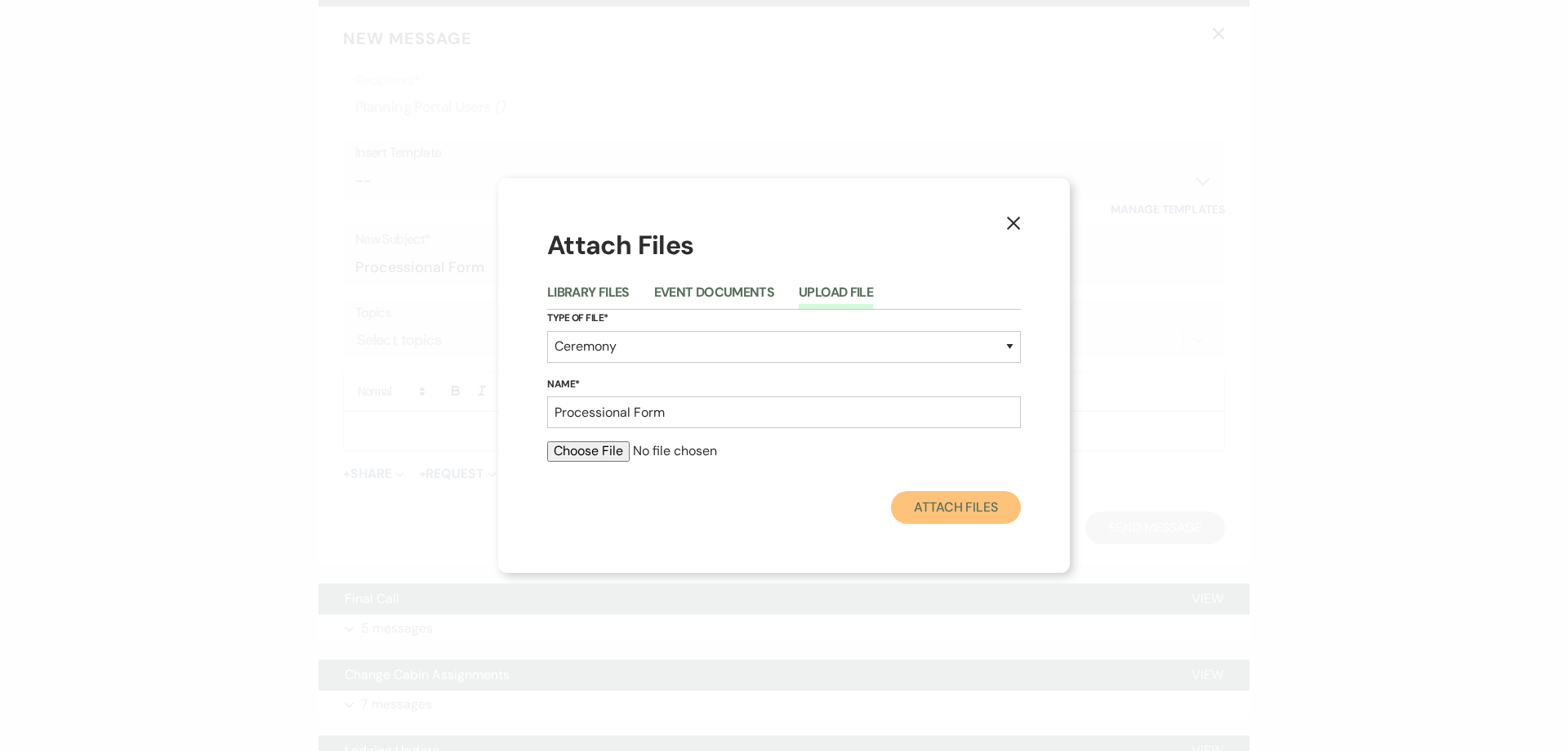
click at [933, 504] on button "Attach Files" at bounding box center [956, 507] width 130 height 32
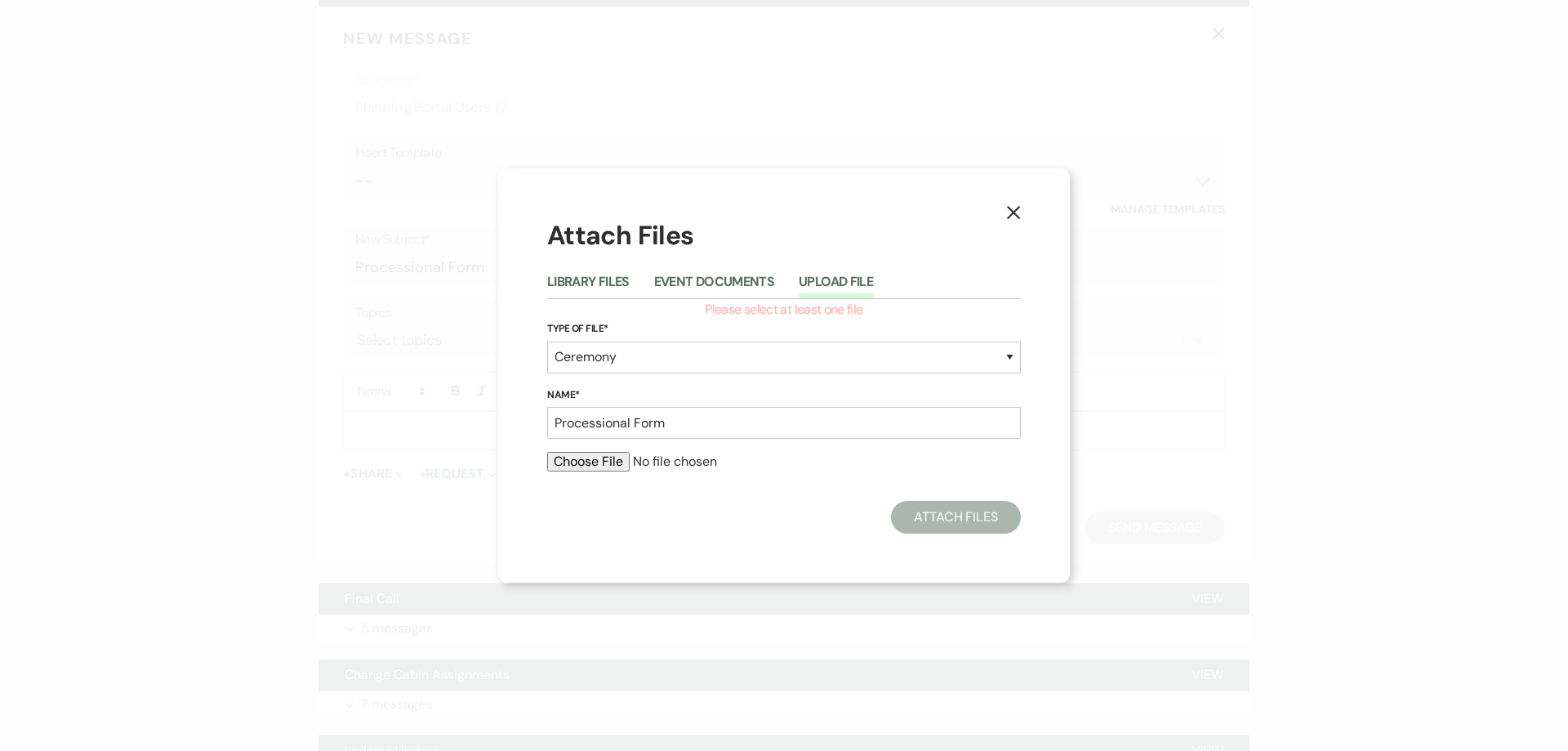
click at [595, 466] on input "file" at bounding box center [784, 461] width 474 height 19
type input "C:\fakepath\Wedding Processional Order.pdf"
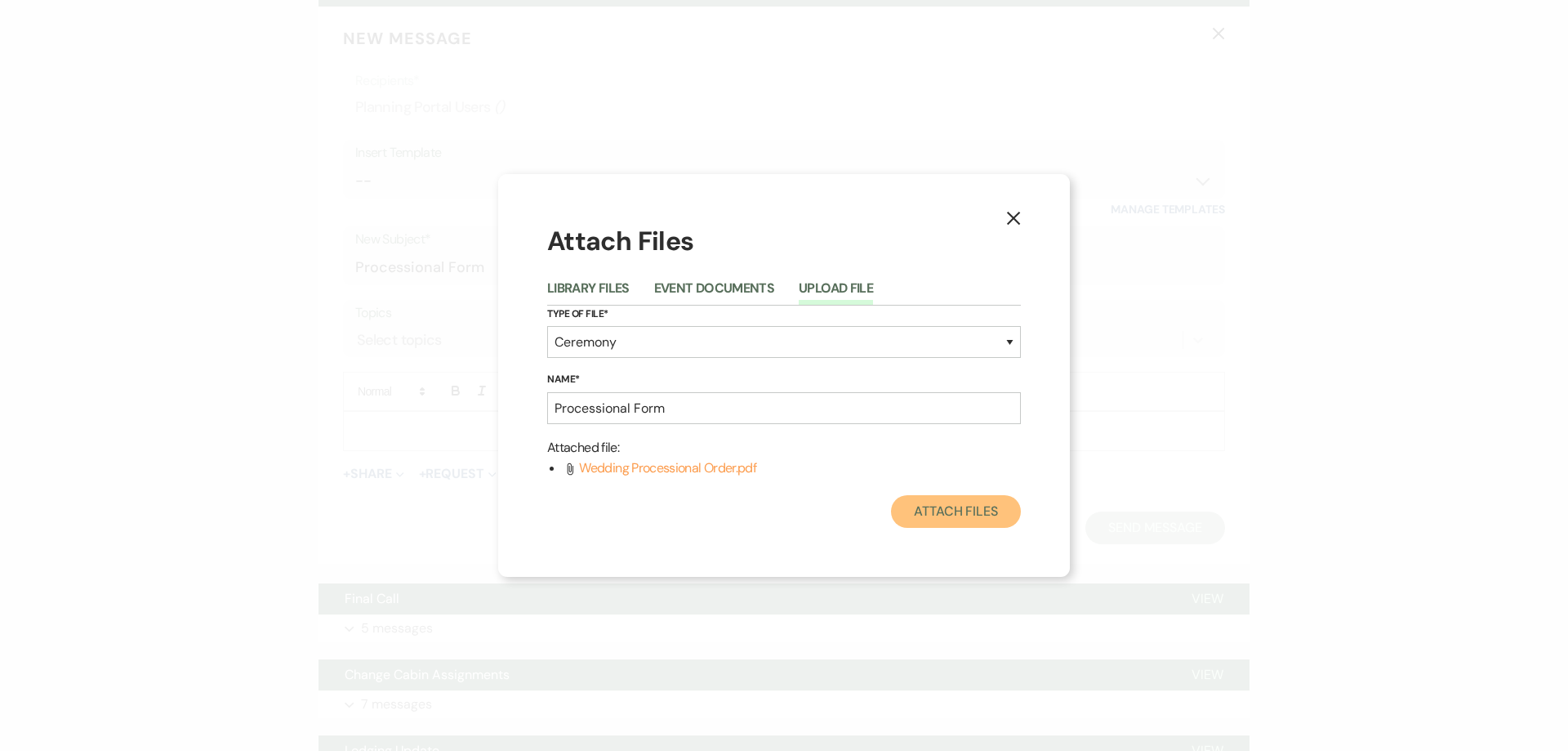
click at [979, 509] on button "Attach Files" at bounding box center [956, 511] width 130 height 32
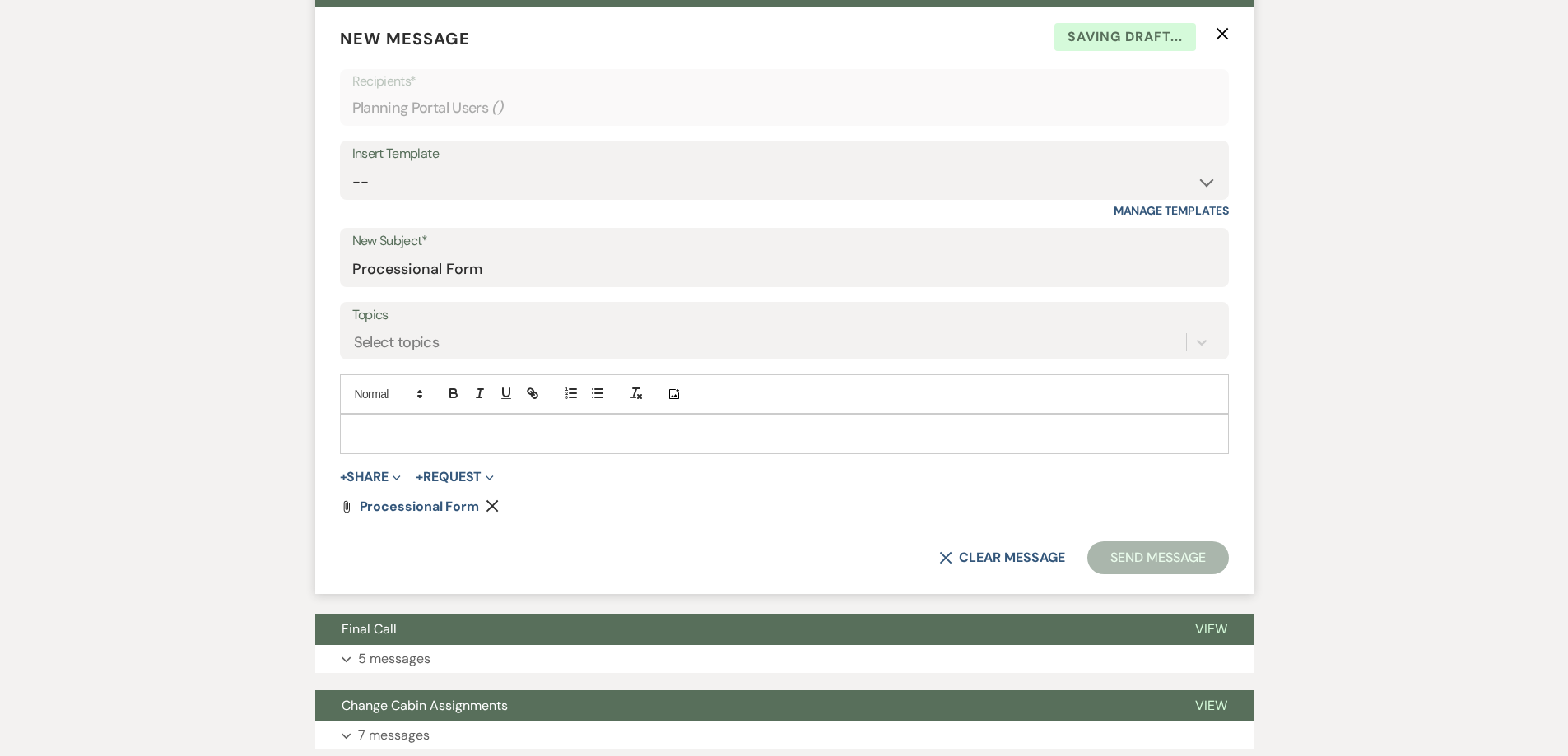
click at [552, 407] on div "Add Photo" at bounding box center [784, 394] width 889 height 39
click at [551, 420] on div at bounding box center [784, 433] width 887 height 38
click at [572, 432] on p "Please fill this form out and upload. Thanks and talk to you tonight at 6PM" at bounding box center [784, 433] width 863 height 18
click at [701, 431] on p "Please fill this form out and upload. Thanks, and talk to you tonight at 6PM" at bounding box center [784, 433] width 863 height 18
drag, startPoint x: 522, startPoint y: 433, endPoint x: 540, endPoint y: 428, distance: 18.7
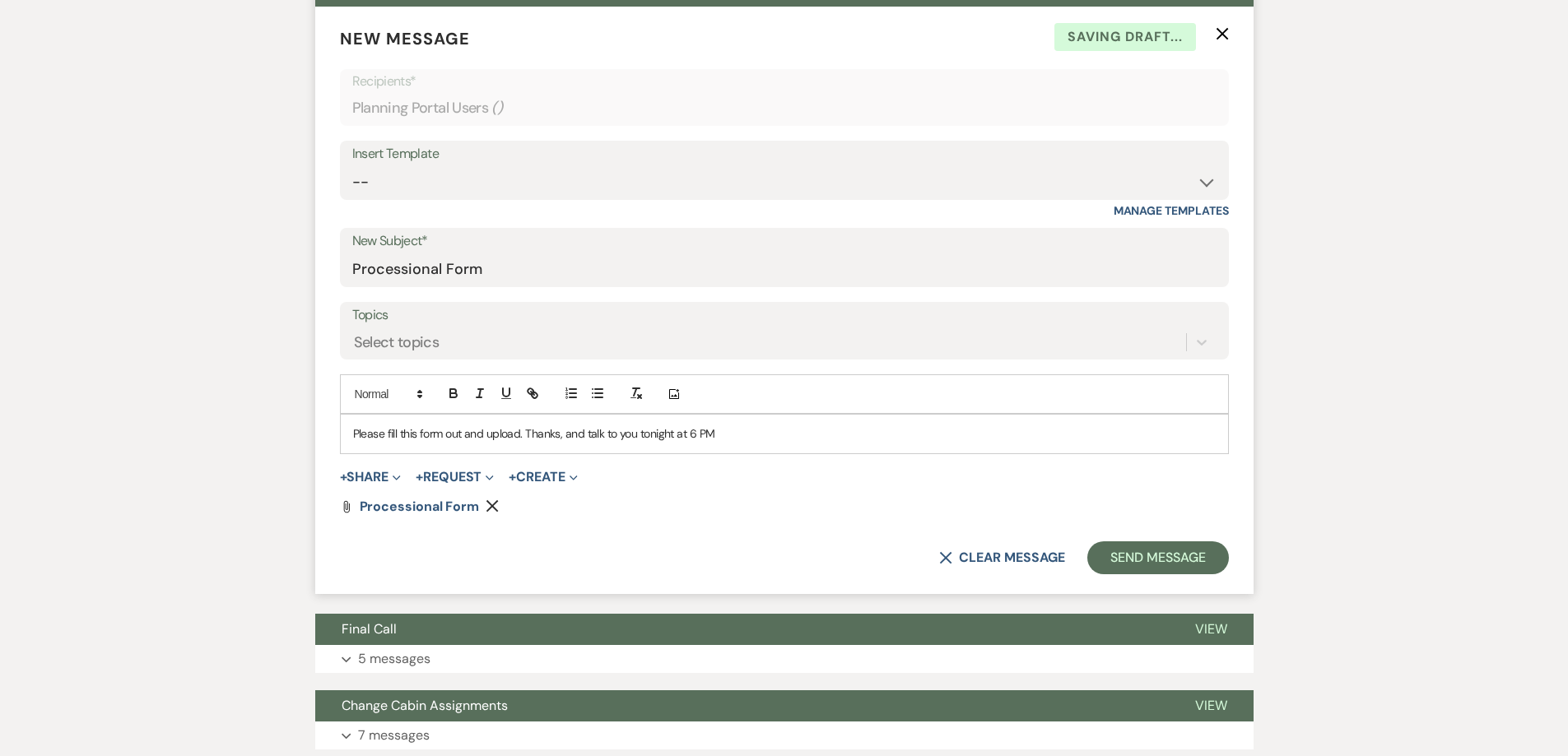
click at [522, 433] on p "Please fill this form out and upload. Thanks, and talk to you tonight at 6 PM" at bounding box center [784, 433] width 863 height 18
click at [547, 436] on p "Please fill this form out and upload when you get a chance. Thanks, and talk to…" at bounding box center [784, 433] width 863 height 18
click at [1190, 545] on button "Send Message" at bounding box center [1157, 557] width 141 height 33
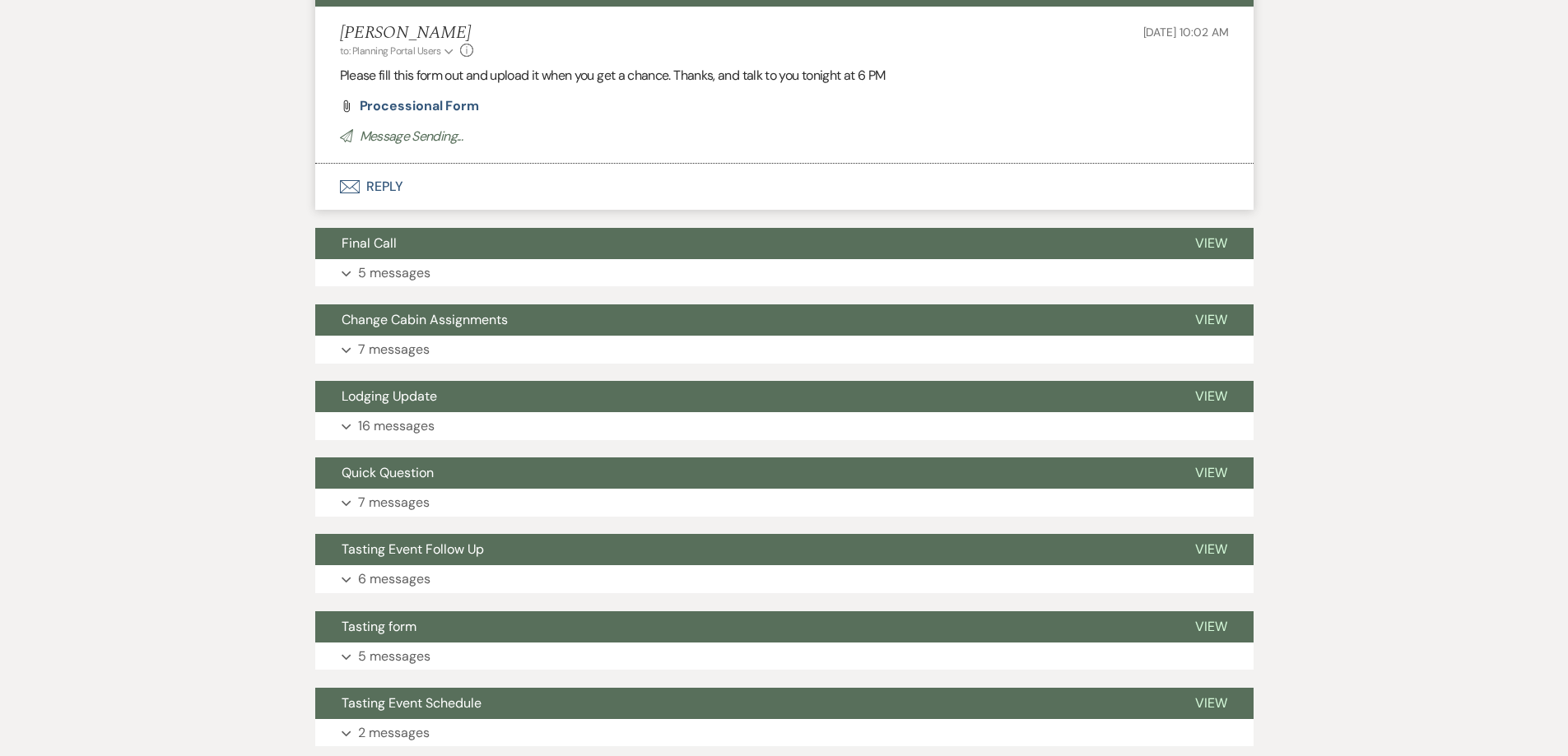
scroll to position [0, 0]
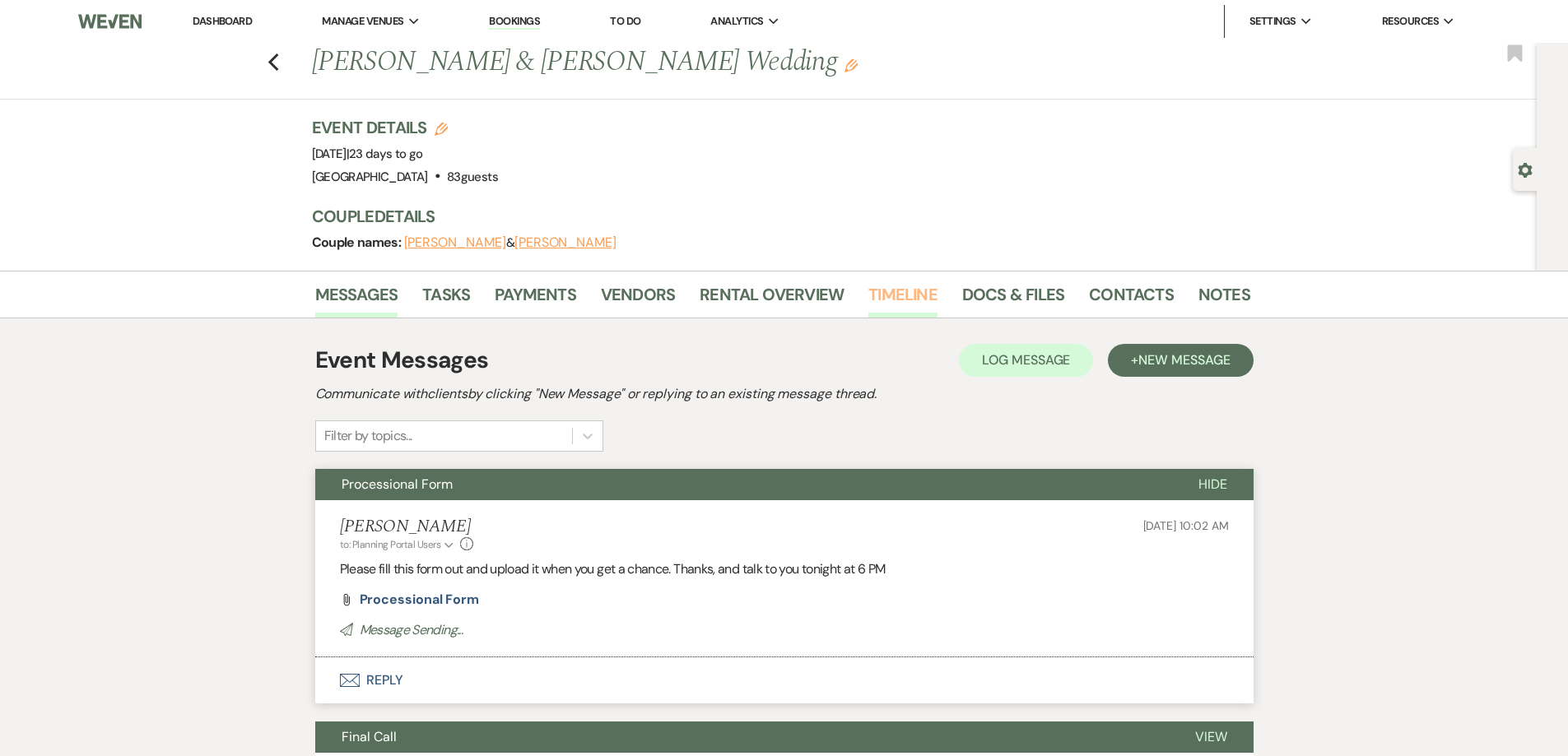
click at [917, 301] on link "Timeline" at bounding box center [903, 299] width 69 height 36
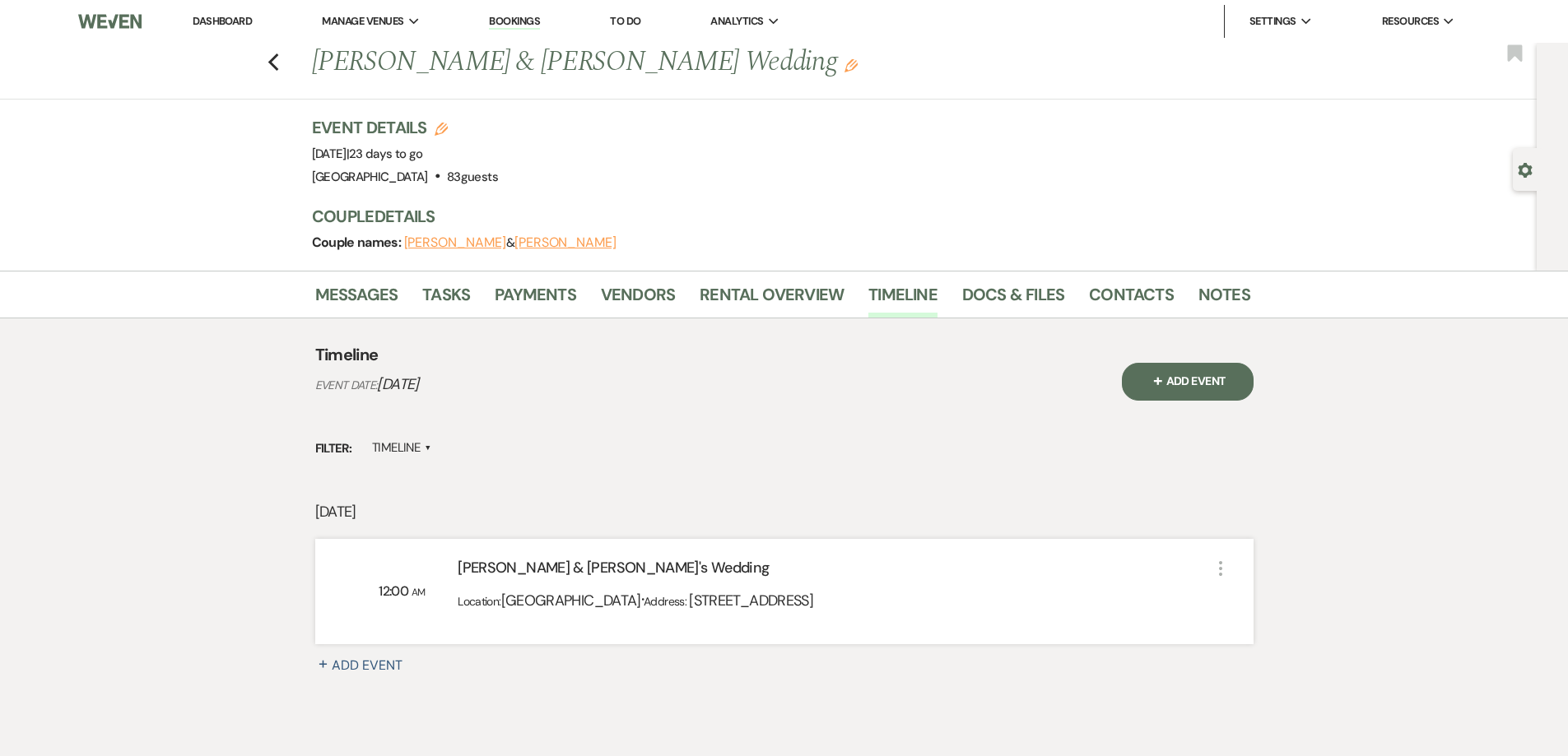
click at [1179, 295] on li "Contacts" at bounding box center [1143, 298] width 109 height 39
click at [1218, 295] on link "Notes" at bounding box center [1224, 299] width 52 height 36
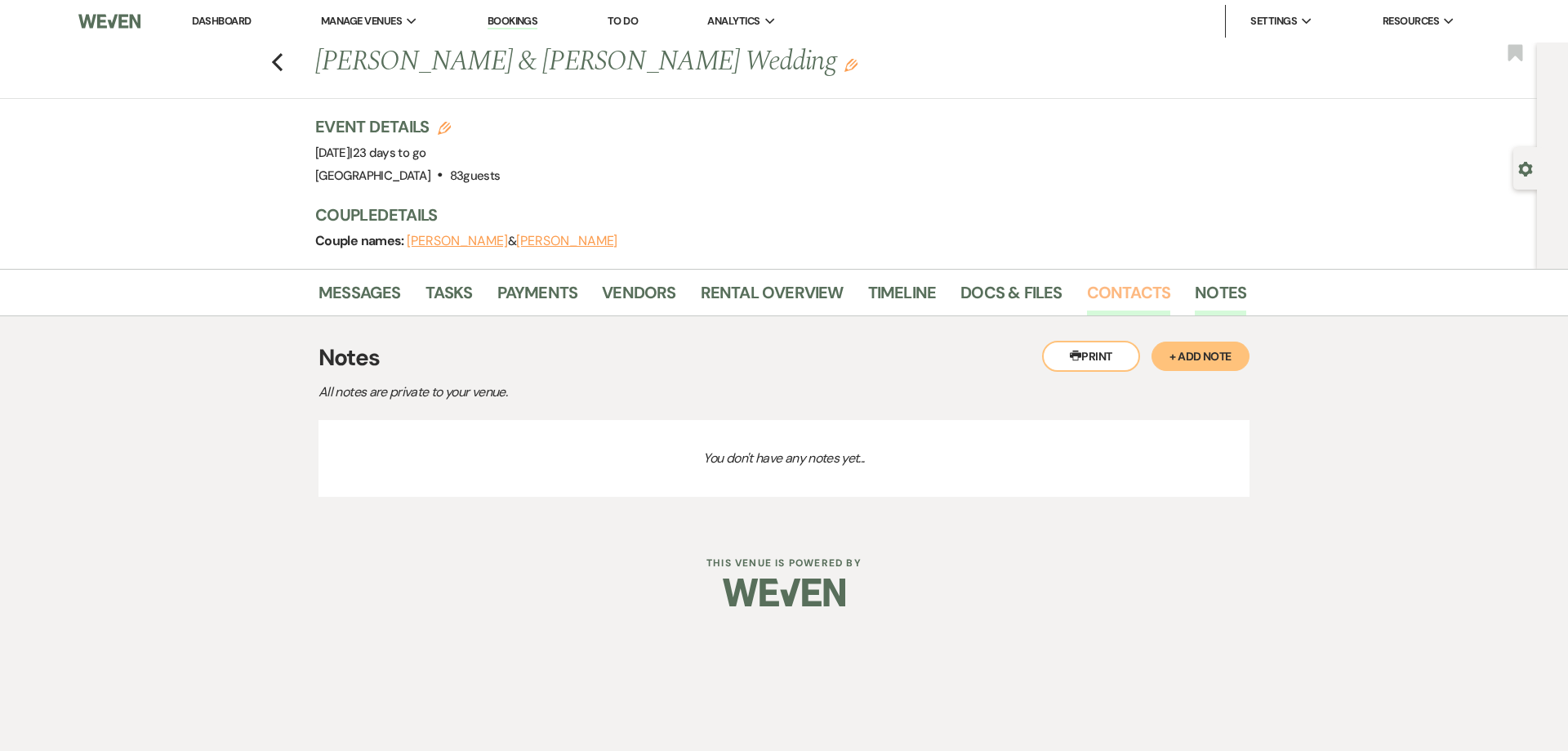
click at [1137, 296] on link "Contacts" at bounding box center [1129, 297] width 84 height 36
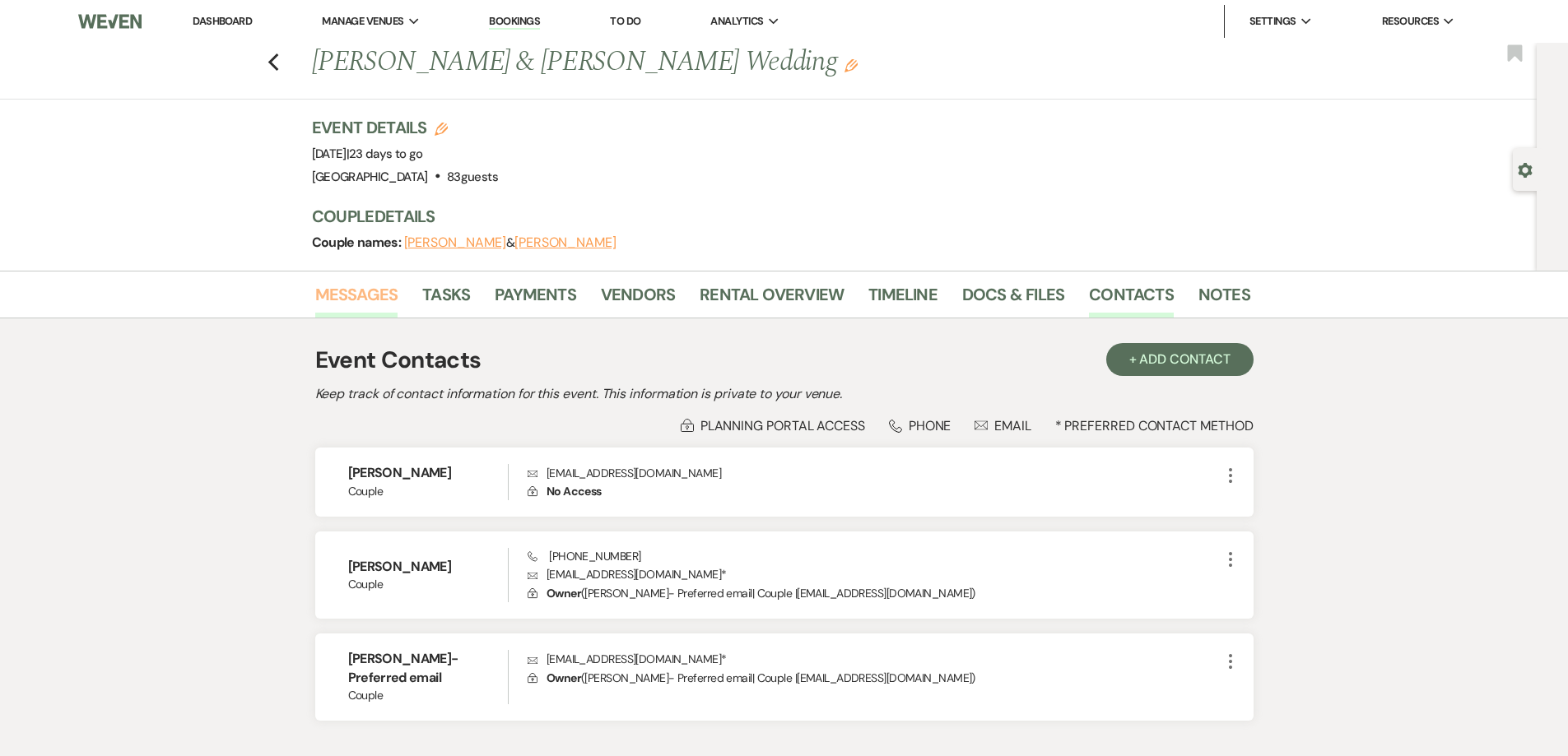
click at [345, 298] on link "Messages" at bounding box center [357, 299] width 83 height 36
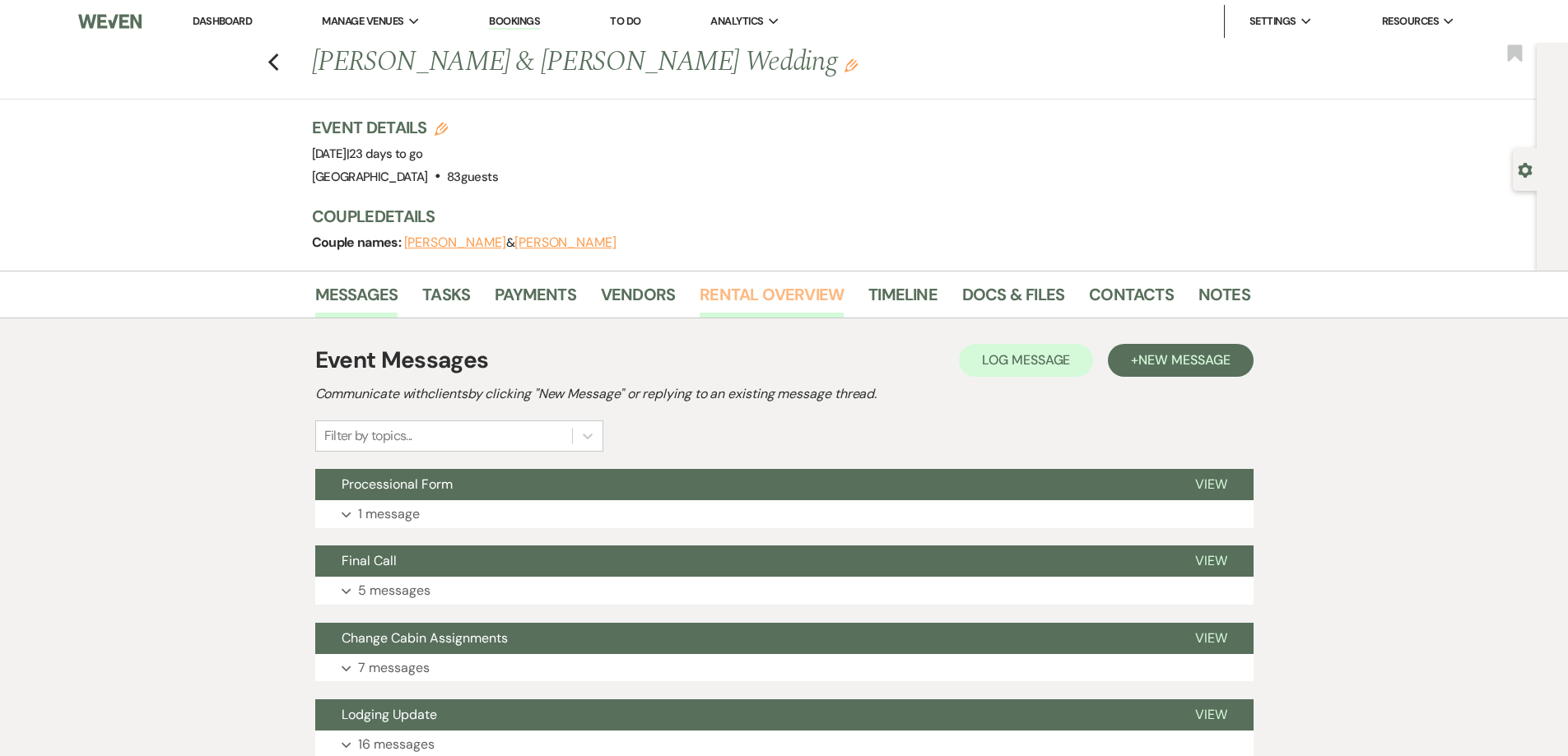
click at [704, 294] on link "Rental Overview" at bounding box center [771, 299] width 144 height 36
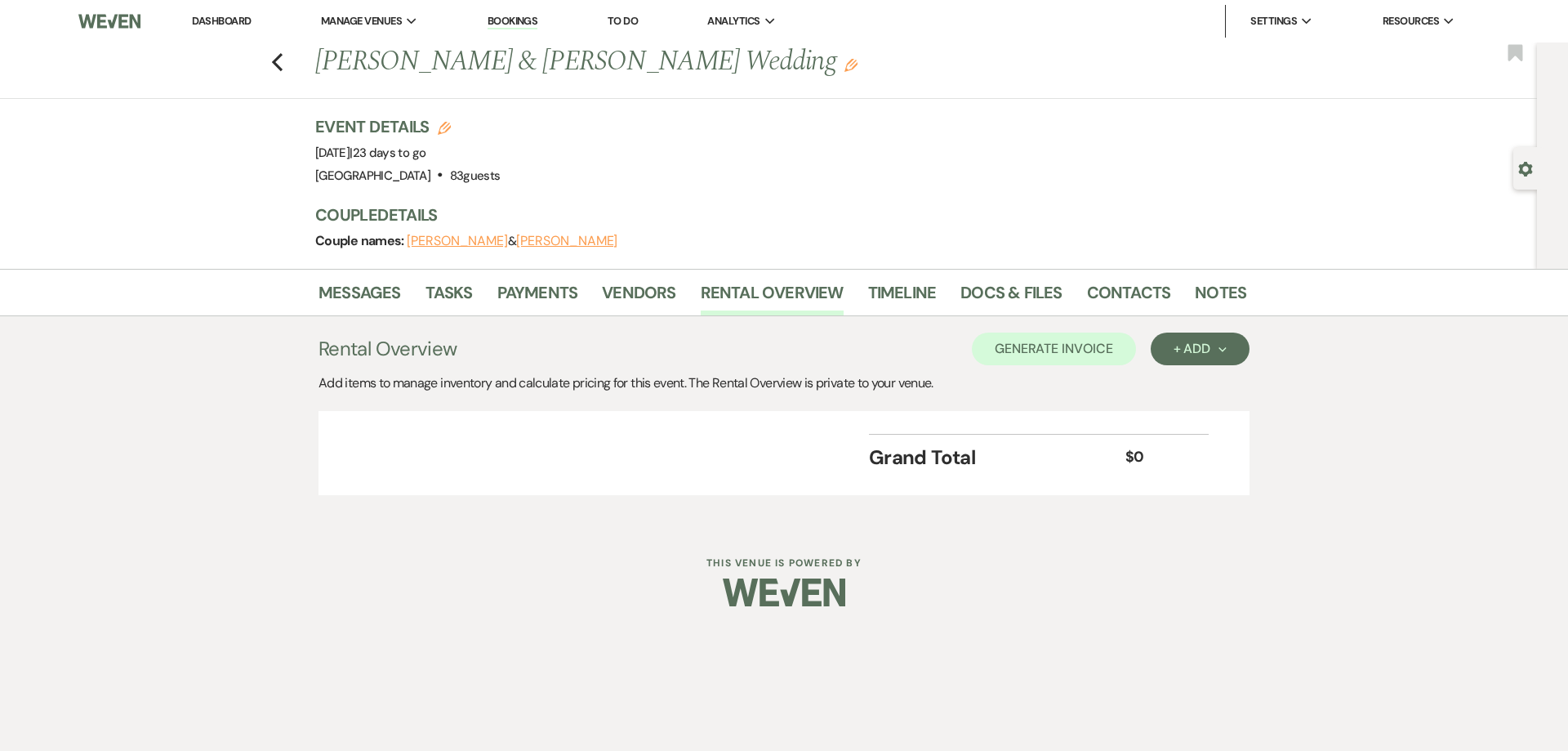
click at [372, 277] on li "Messages" at bounding box center [372, 296] width 107 height 39
click at [368, 286] on link "Messages" at bounding box center [360, 297] width 82 height 36
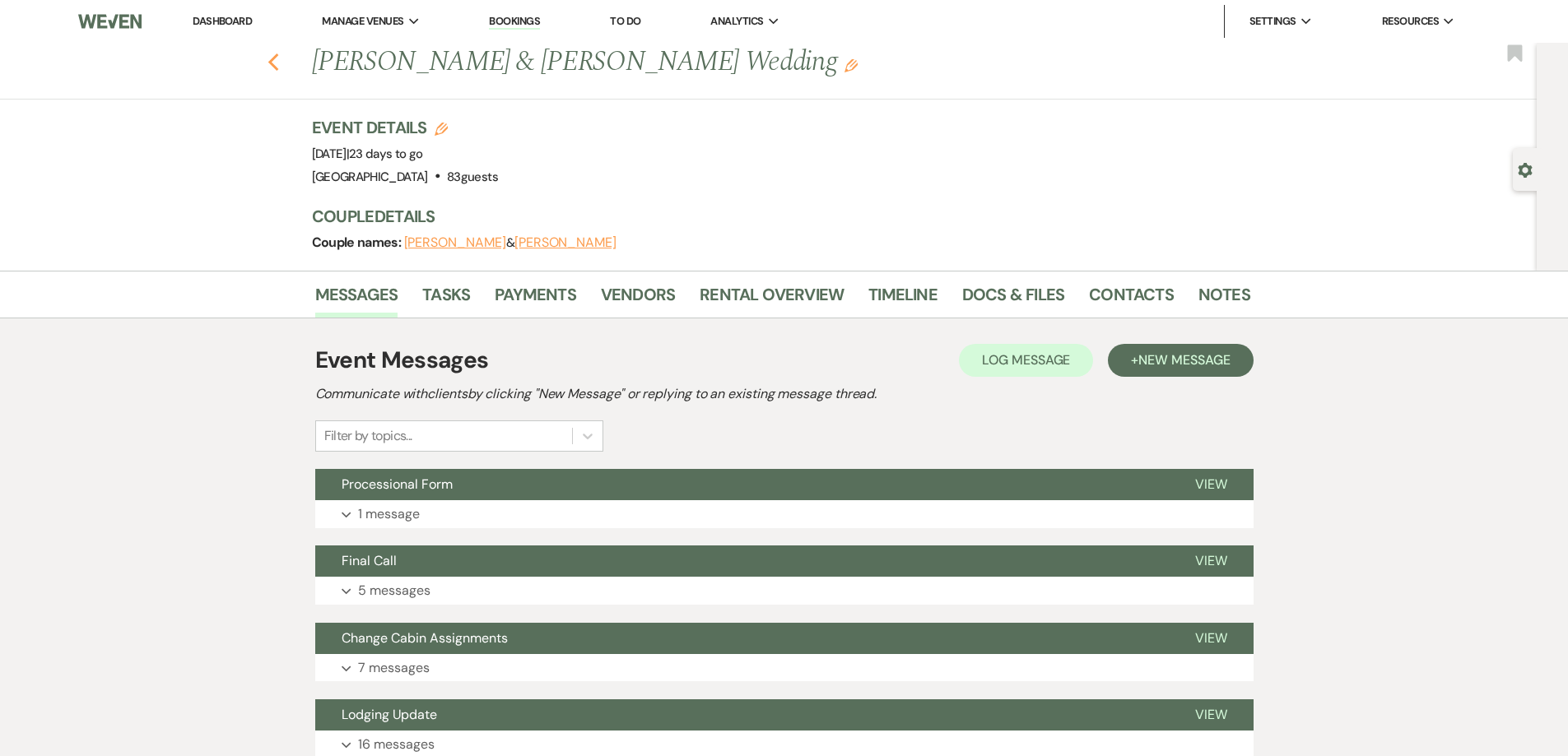
click at [280, 59] on icon "Previous" at bounding box center [273, 62] width 12 height 20
select select "7"
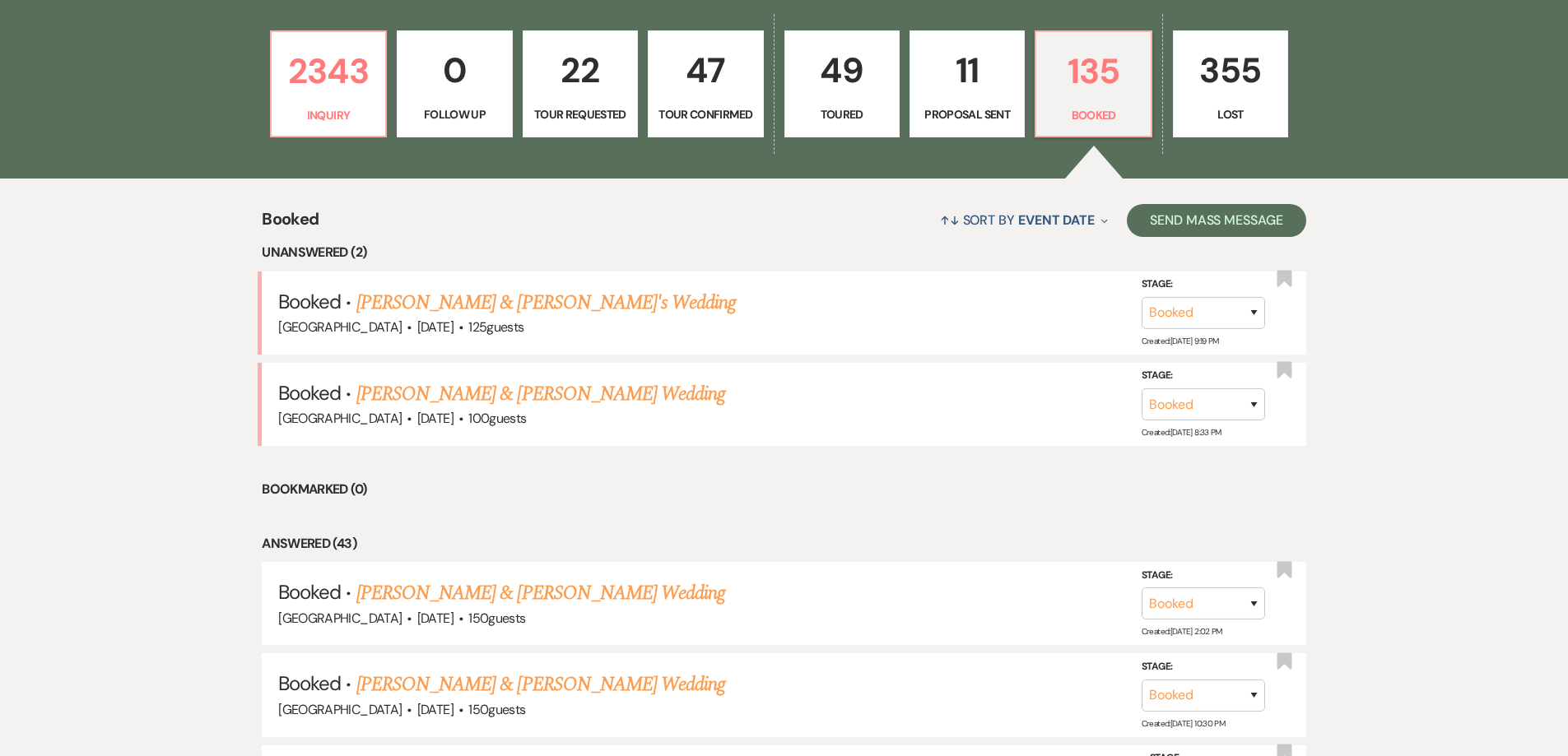
scroll to position [904, 0]
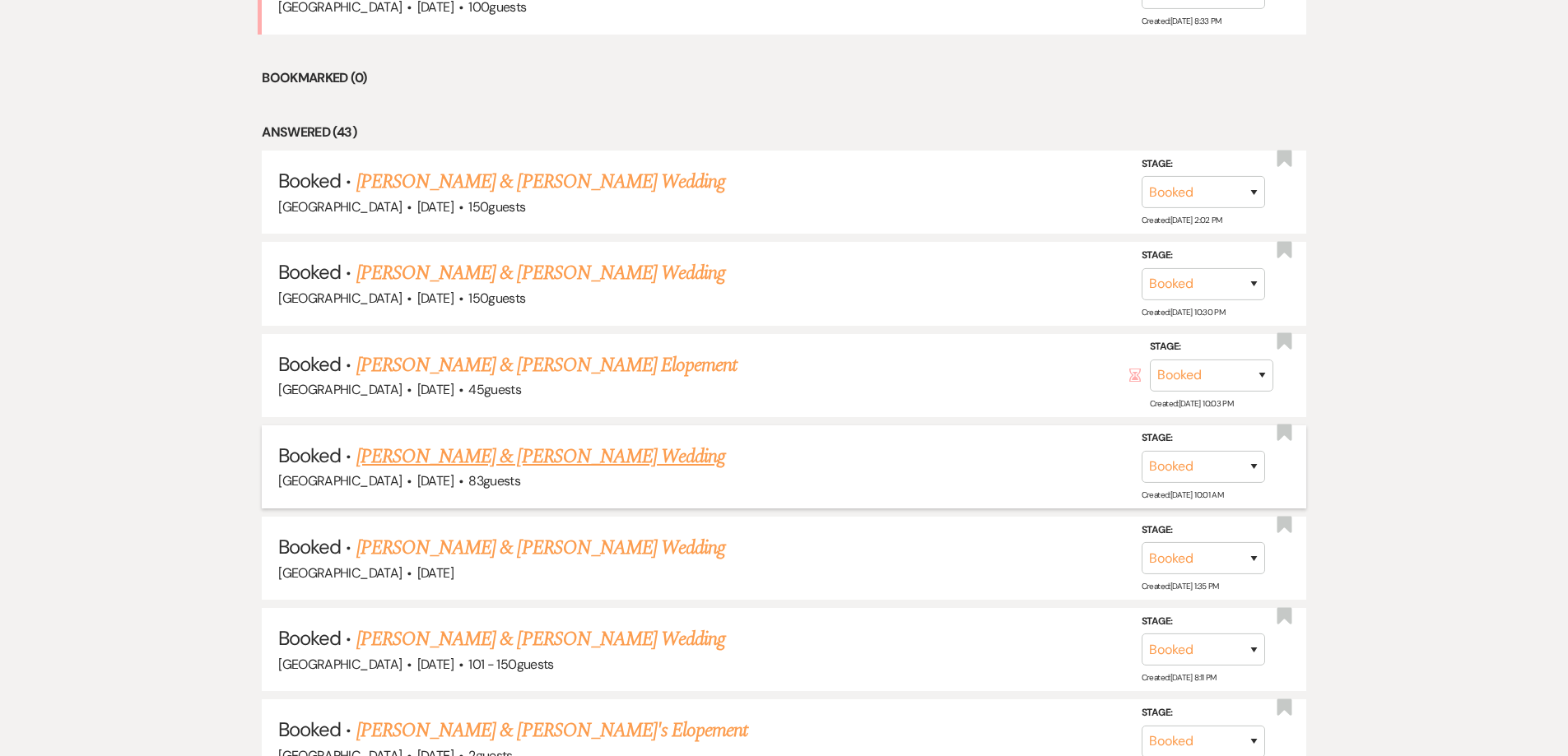
click at [445, 464] on link "[PERSON_NAME] & [PERSON_NAME] Wedding" at bounding box center [541, 456] width 369 height 30
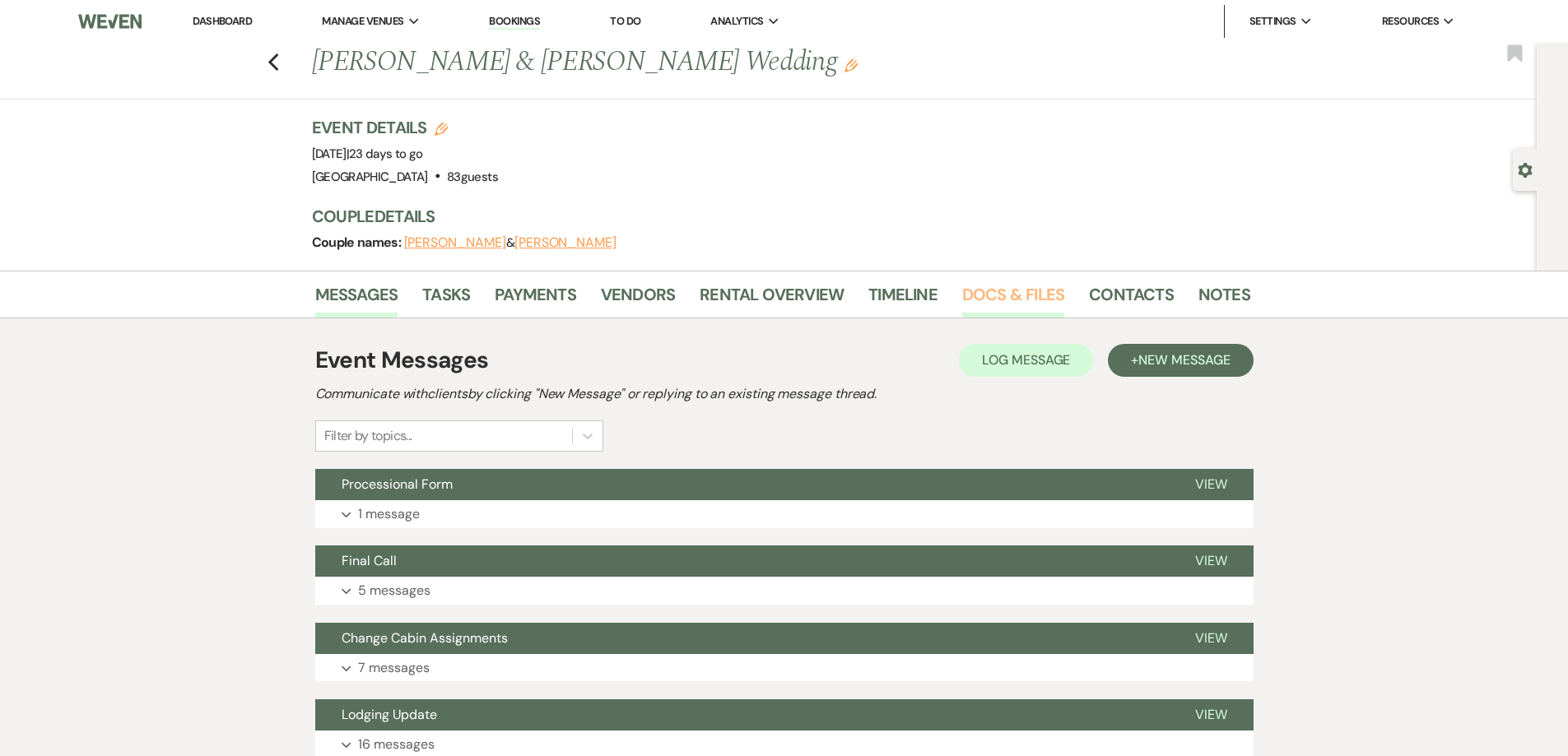
click at [991, 296] on link "Docs & Files" at bounding box center [1012, 299] width 102 height 36
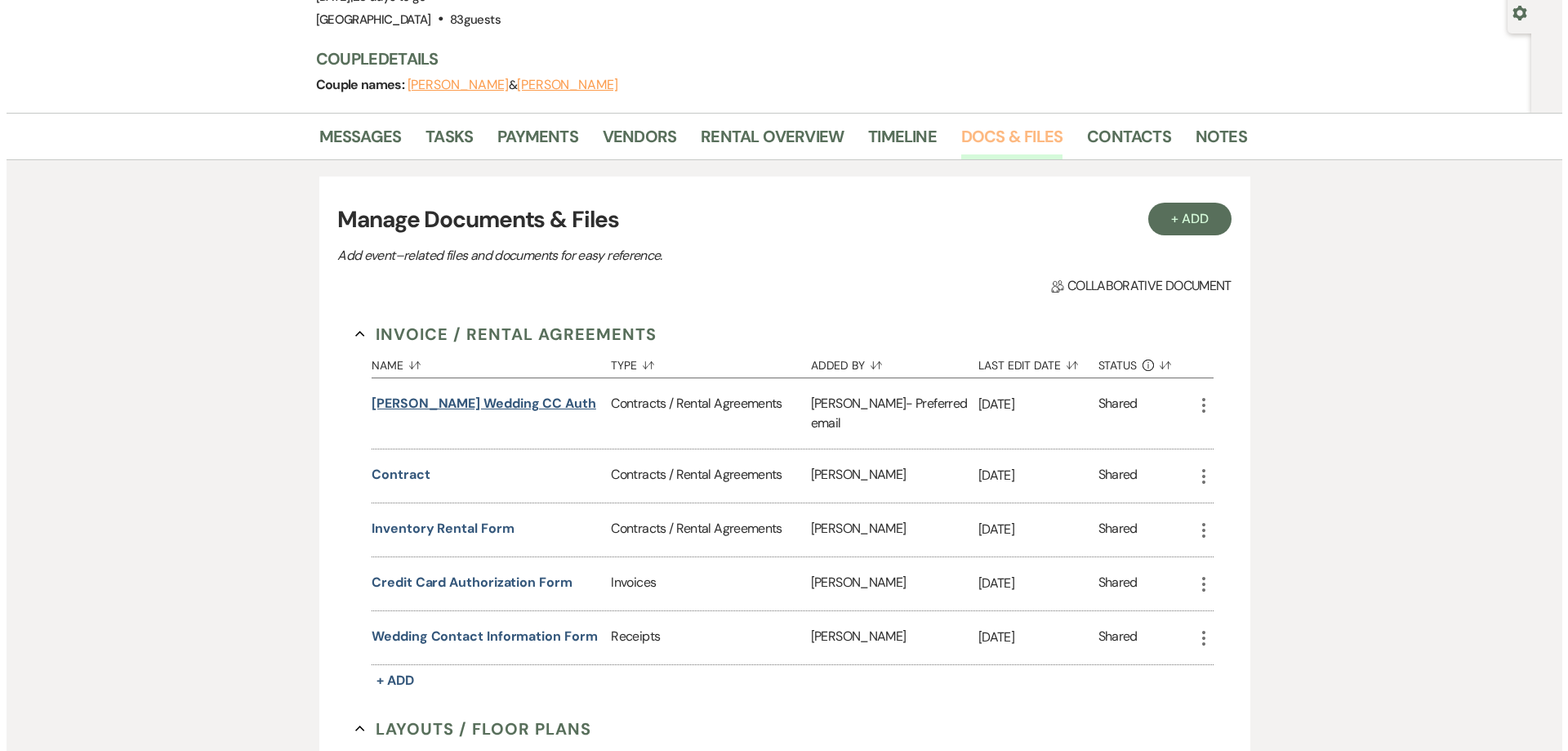
scroll to position [163, 0]
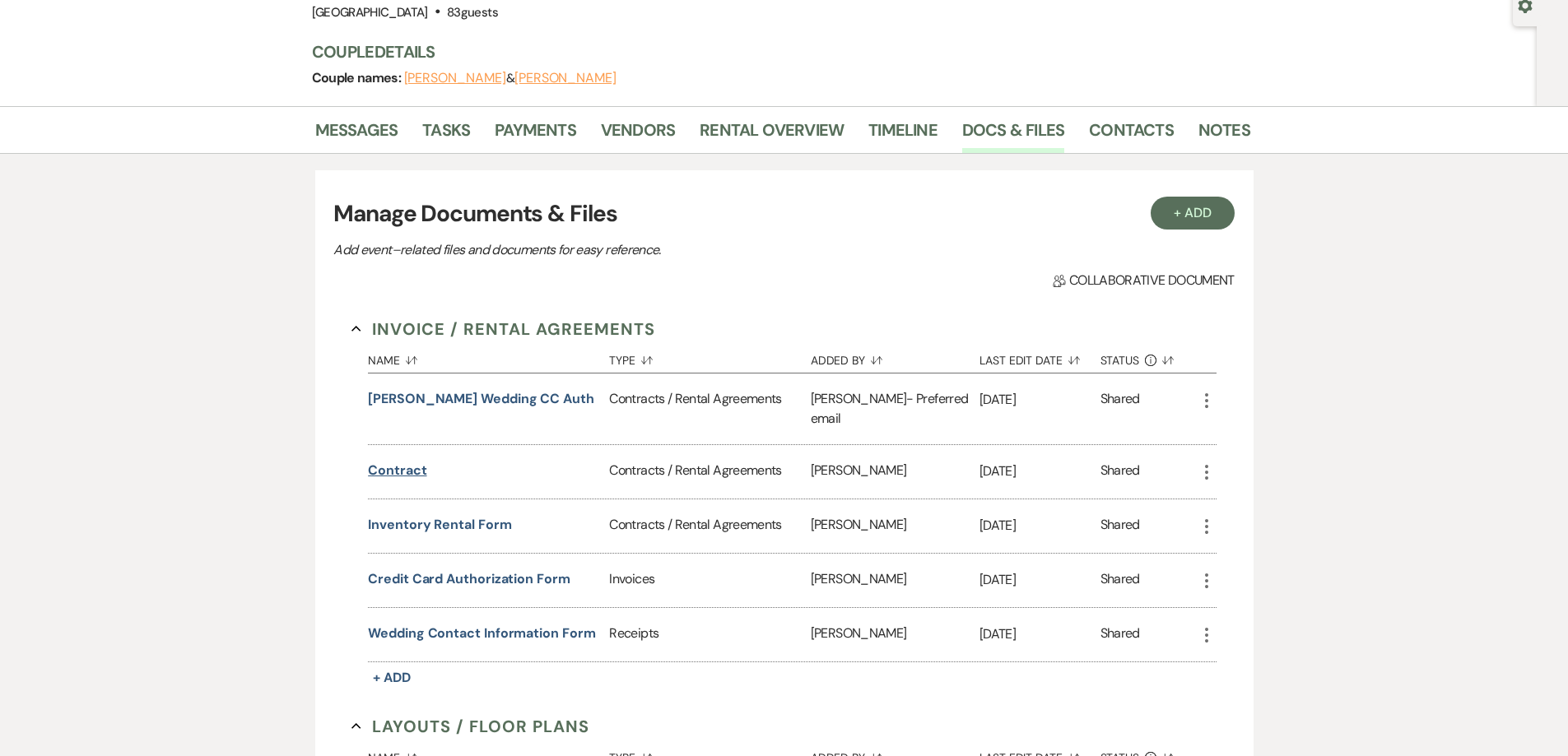
click at [401, 461] on button "contract" at bounding box center [397, 470] width 59 height 20
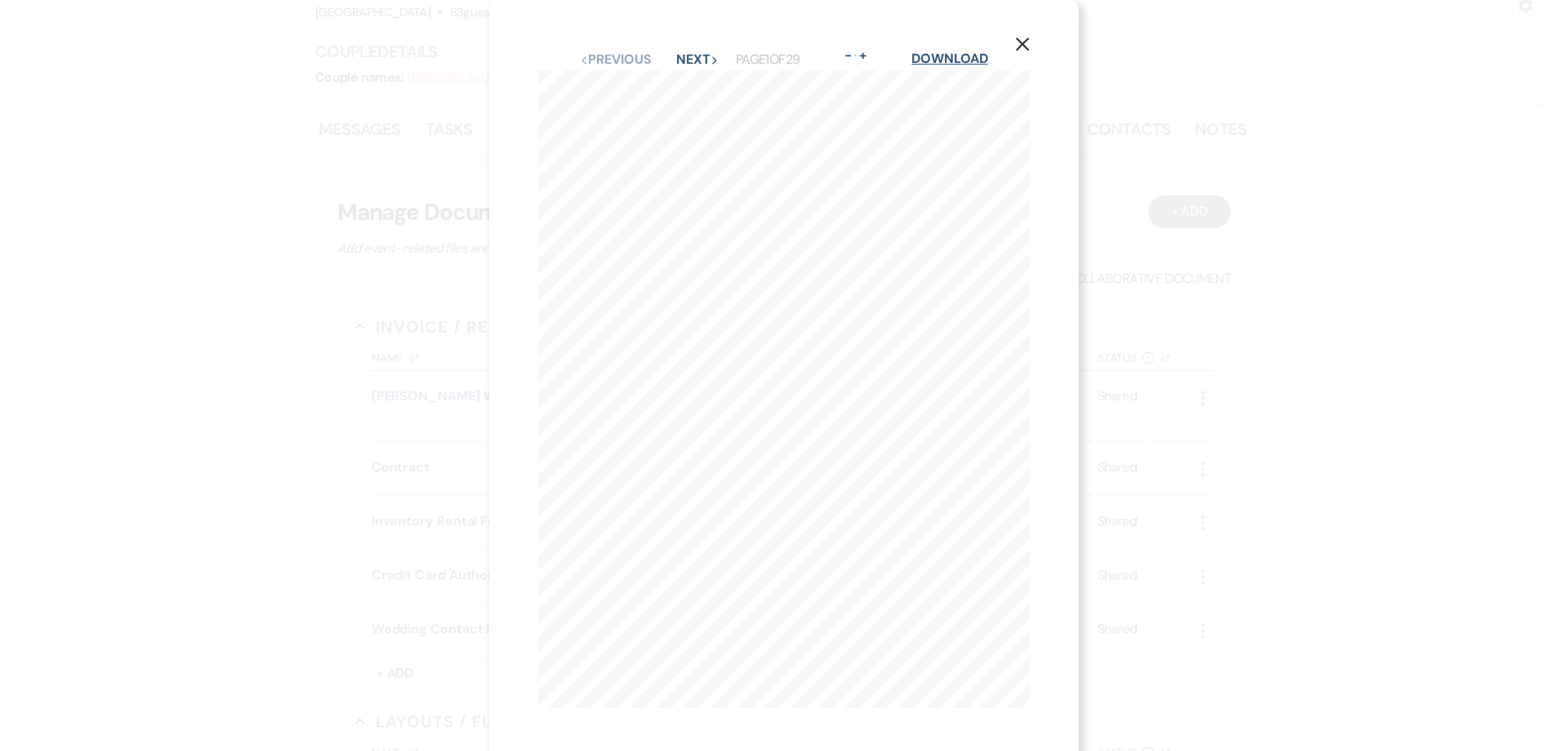
click at [970, 58] on link "Download" at bounding box center [950, 58] width 76 height 18
